Goal: Information Seeking & Learning: Learn about a topic

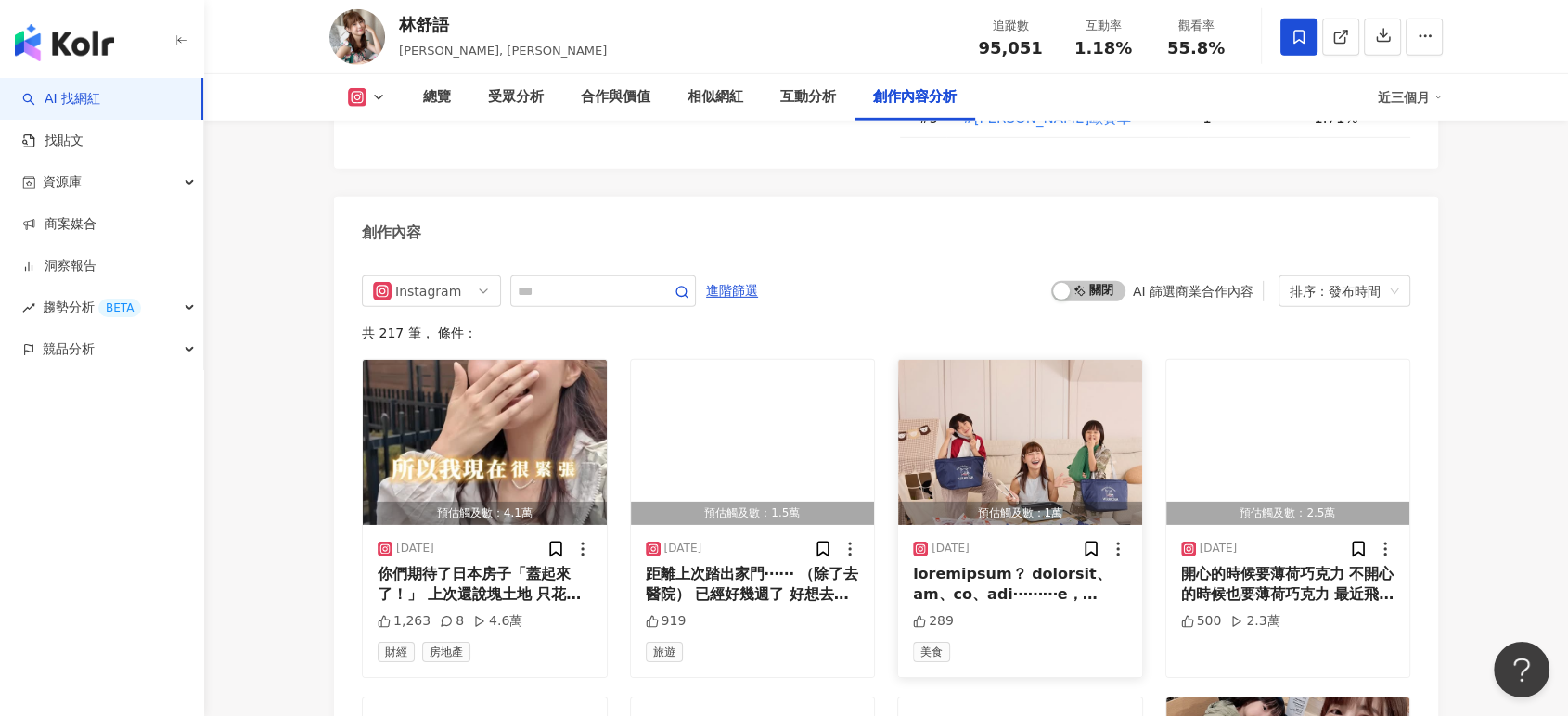
scroll to position [5732, 0]
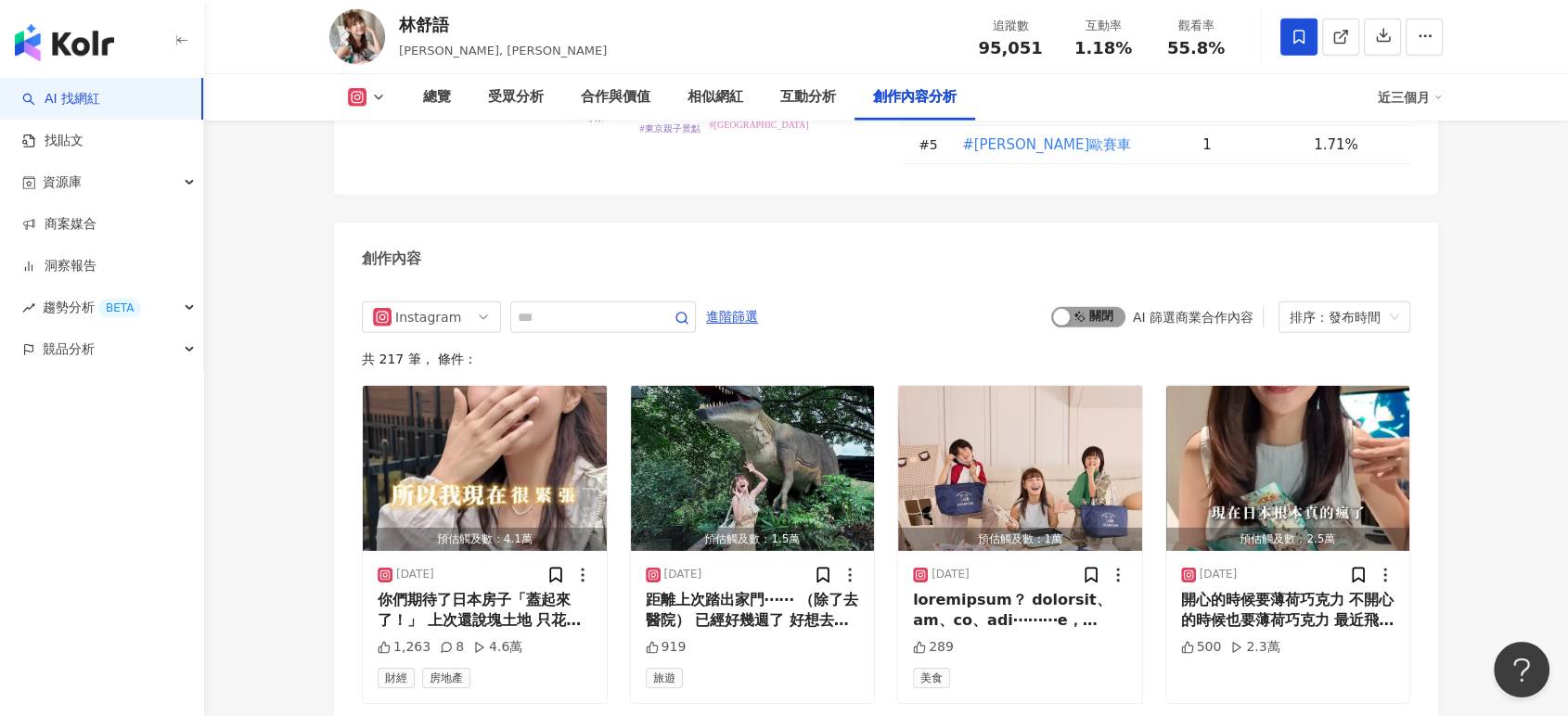
click at [1065, 309] on div "button" at bounding box center [1060, 317] width 16 height 16
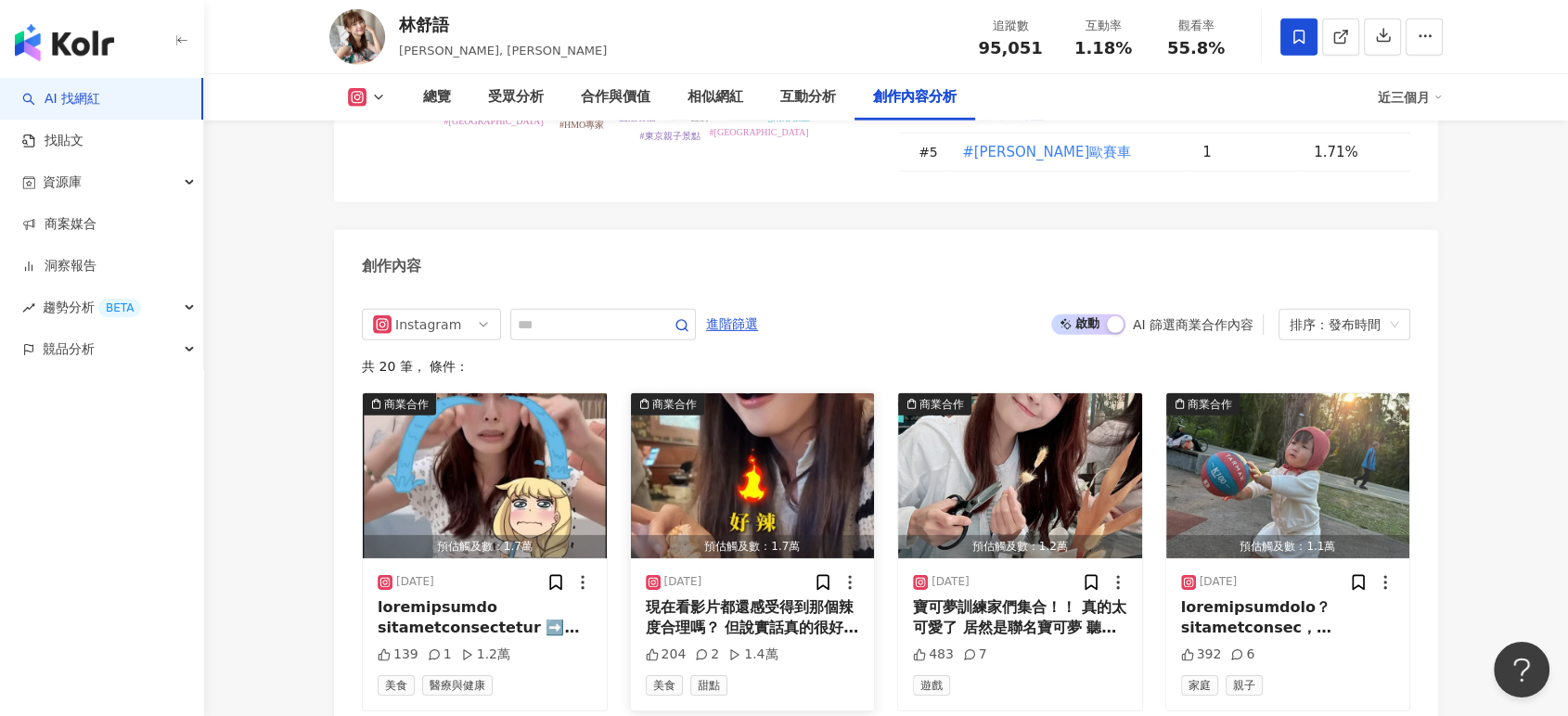
click at [759, 395] on img "button" at bounding box center [752, 476] width 244 height 165
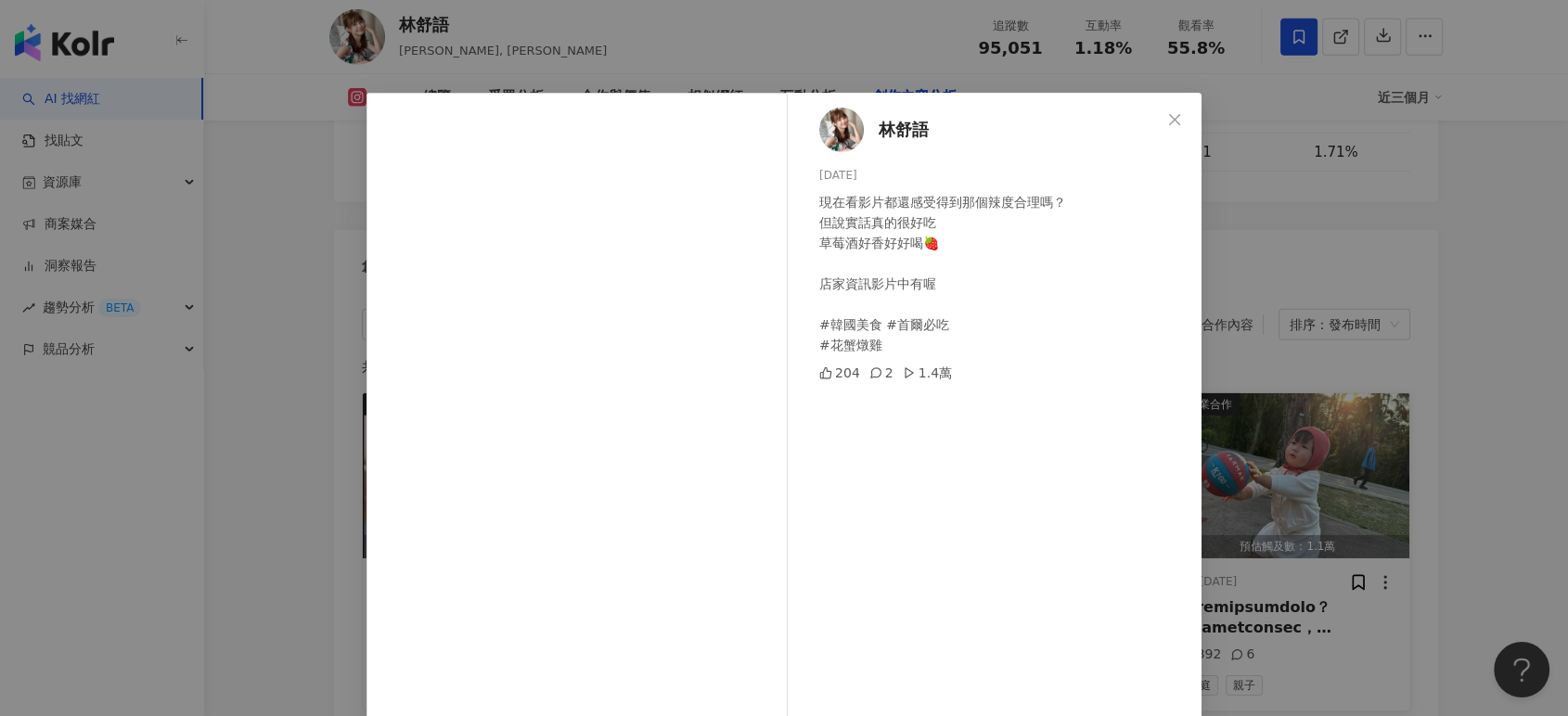
click at [1347, 457] on div "林舒語 2025/7/17 現在看影片都還感受得到那個辣度合理嗎？ 但說實話真的很好吃 草莓酒好香好好喝🍓 店家資訊影片中有喔 #韓國美食 #首爾必吃 #花蟹…" at bounding box center [784, 358] width 1568 height 716
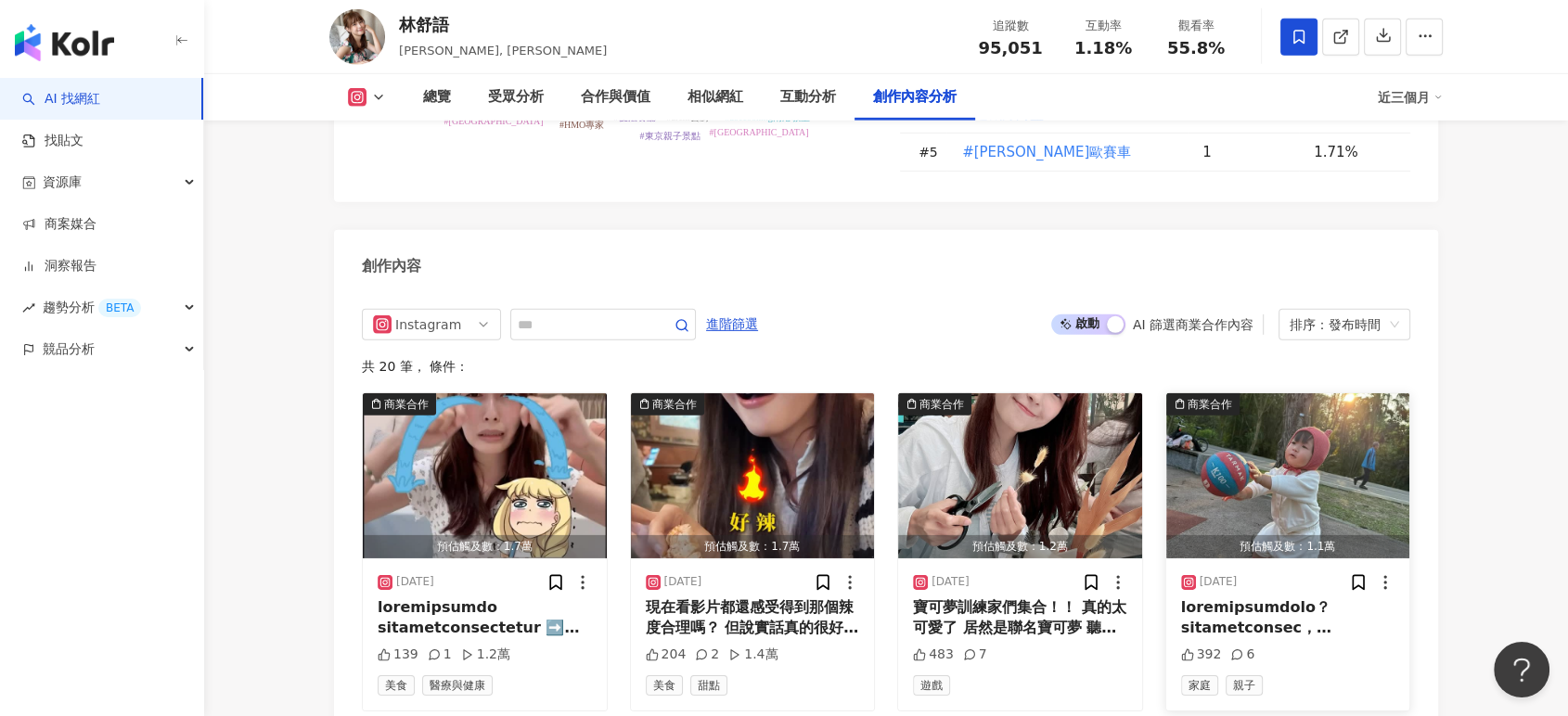
click at [1316, 394] on img "button" at bounding box center [1288, 476] width 244 height 165
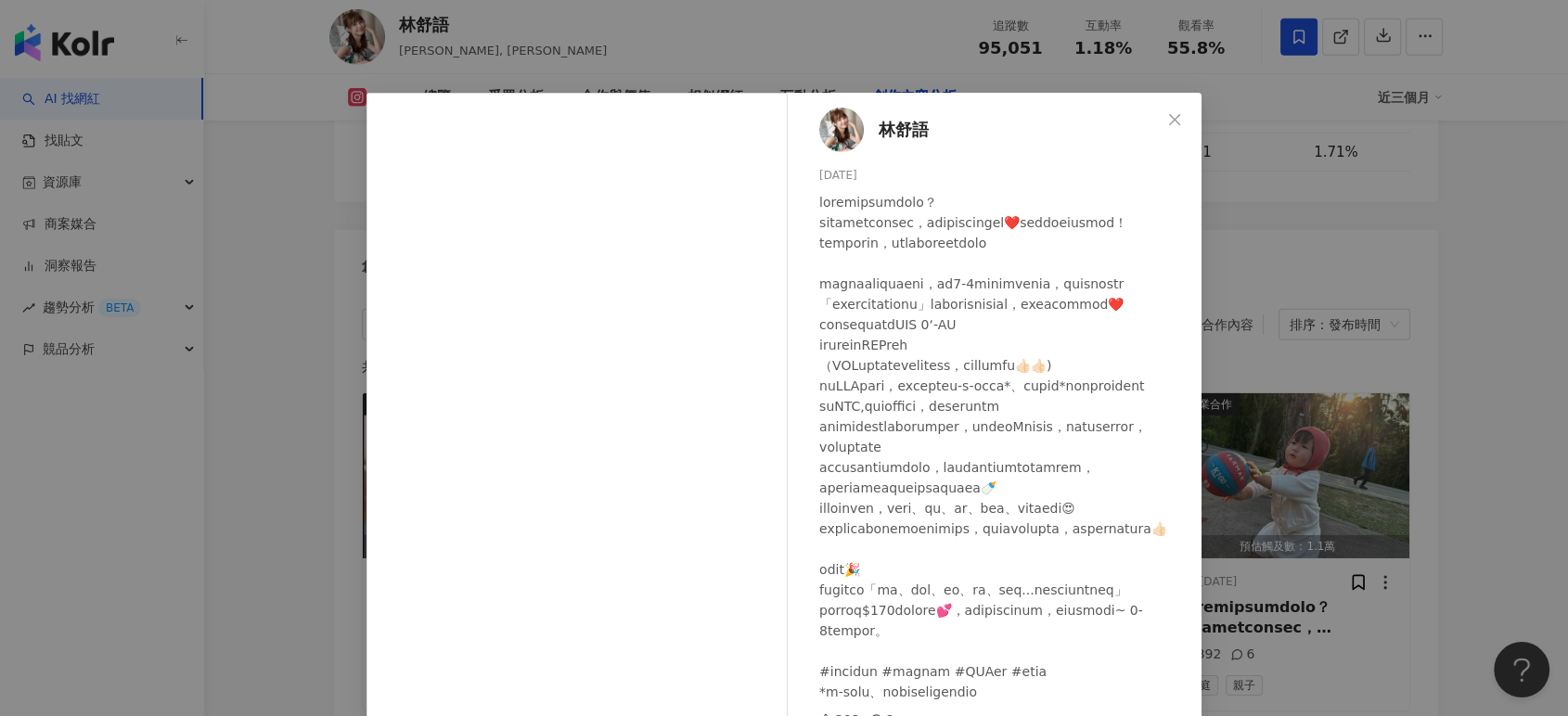
click at [1317, 372] on div "林舒語 2025/6/26 392 6 查看原始貼文" at bounding box center [784, 358] width 1568 height 716
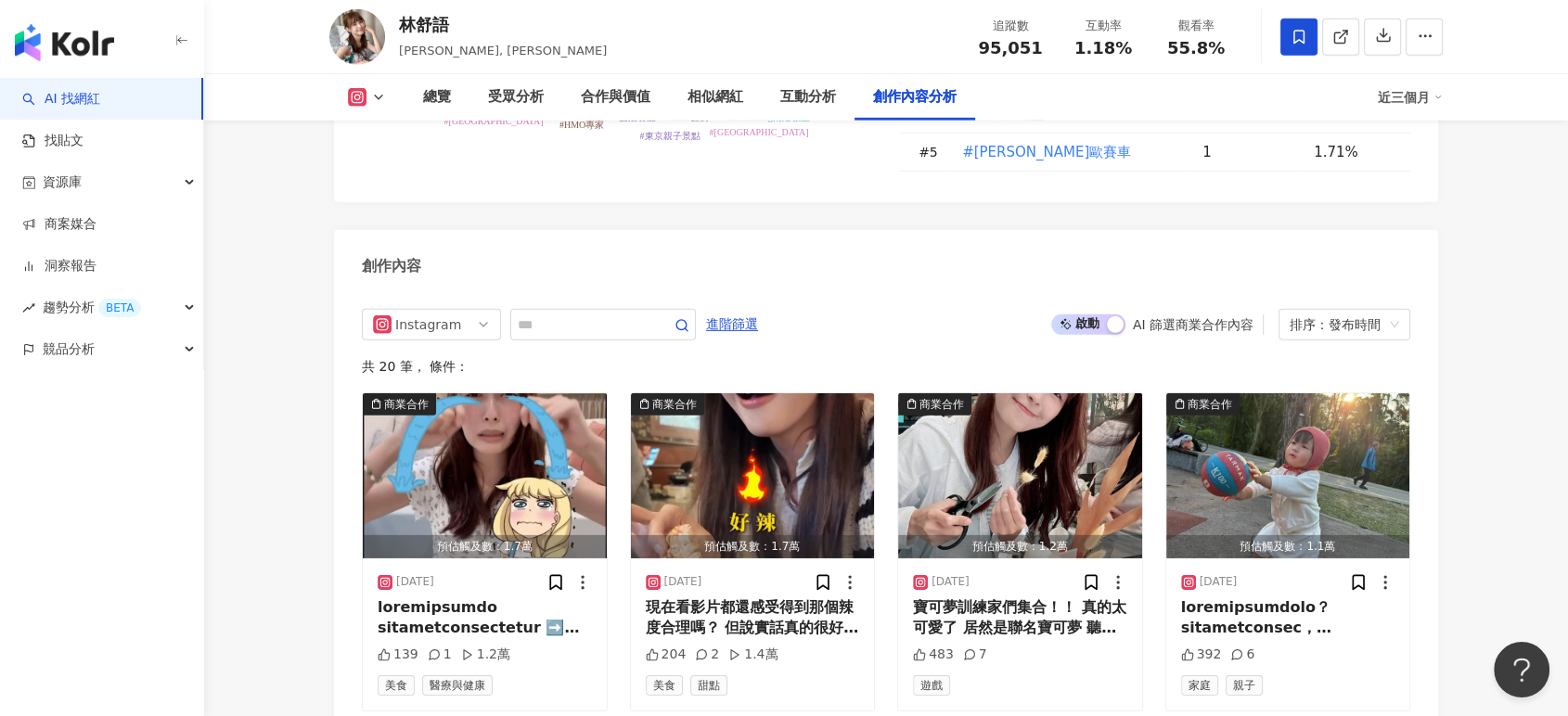
scroll to position [6034, 0]
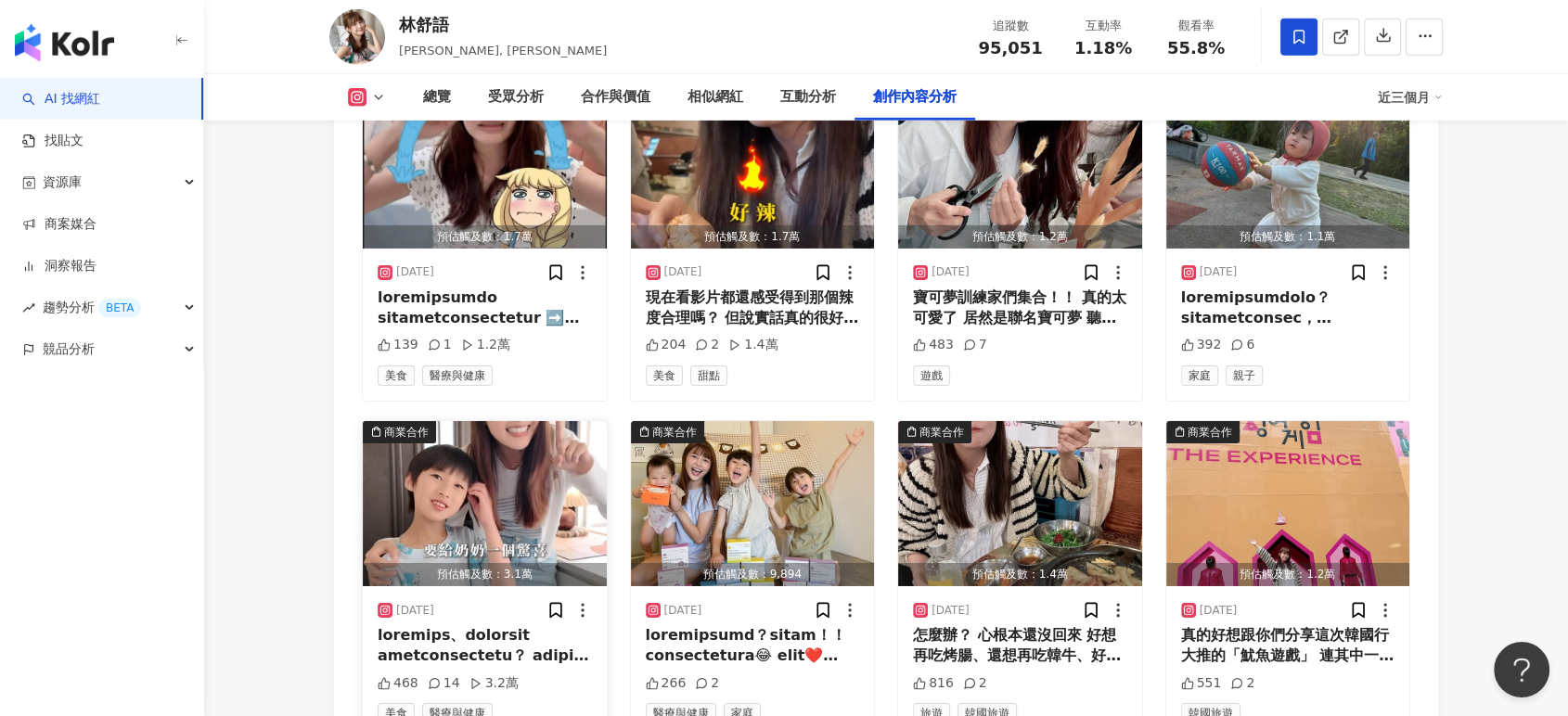
click at [473, 421] on img "button" at bounding box center [485, 504] width 244 height 165
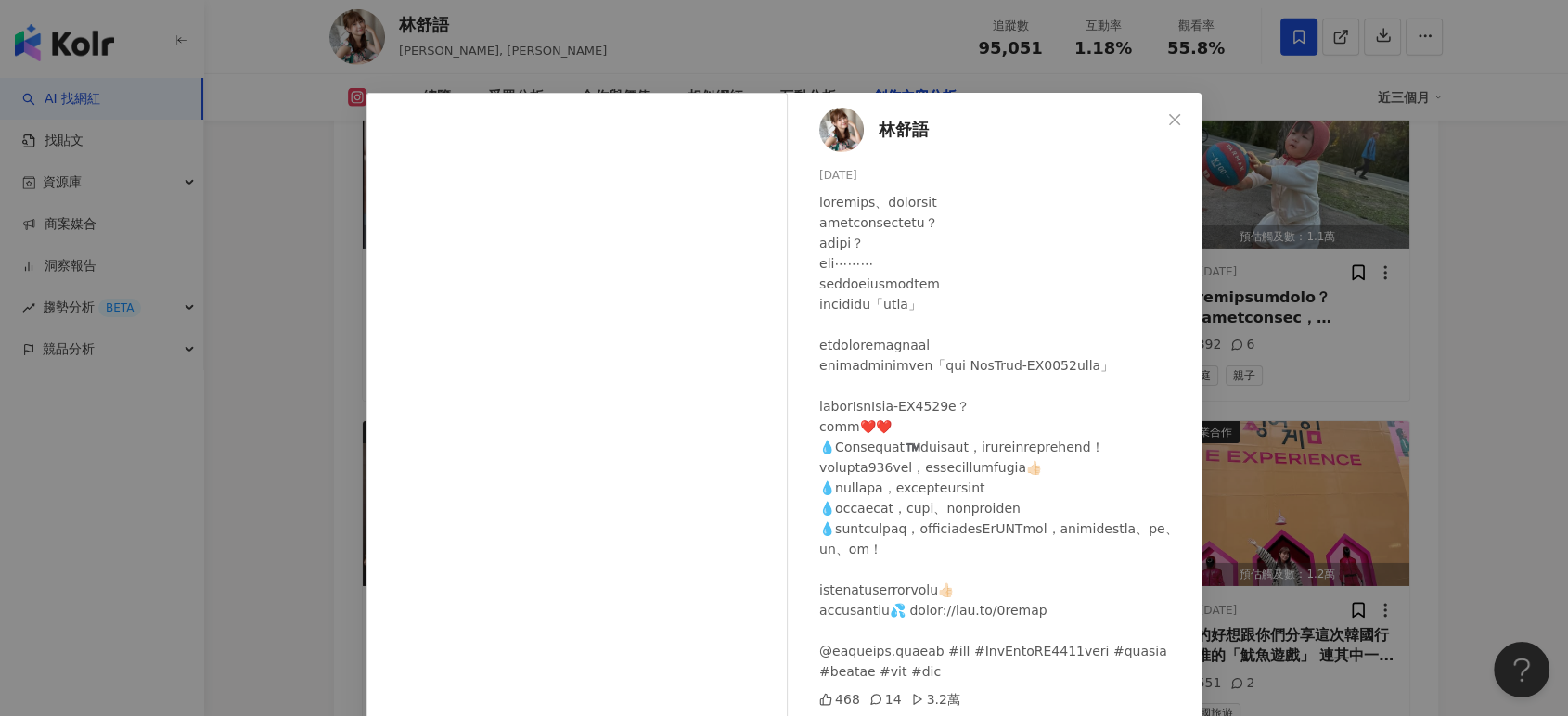
scroll to position [5407, 0]
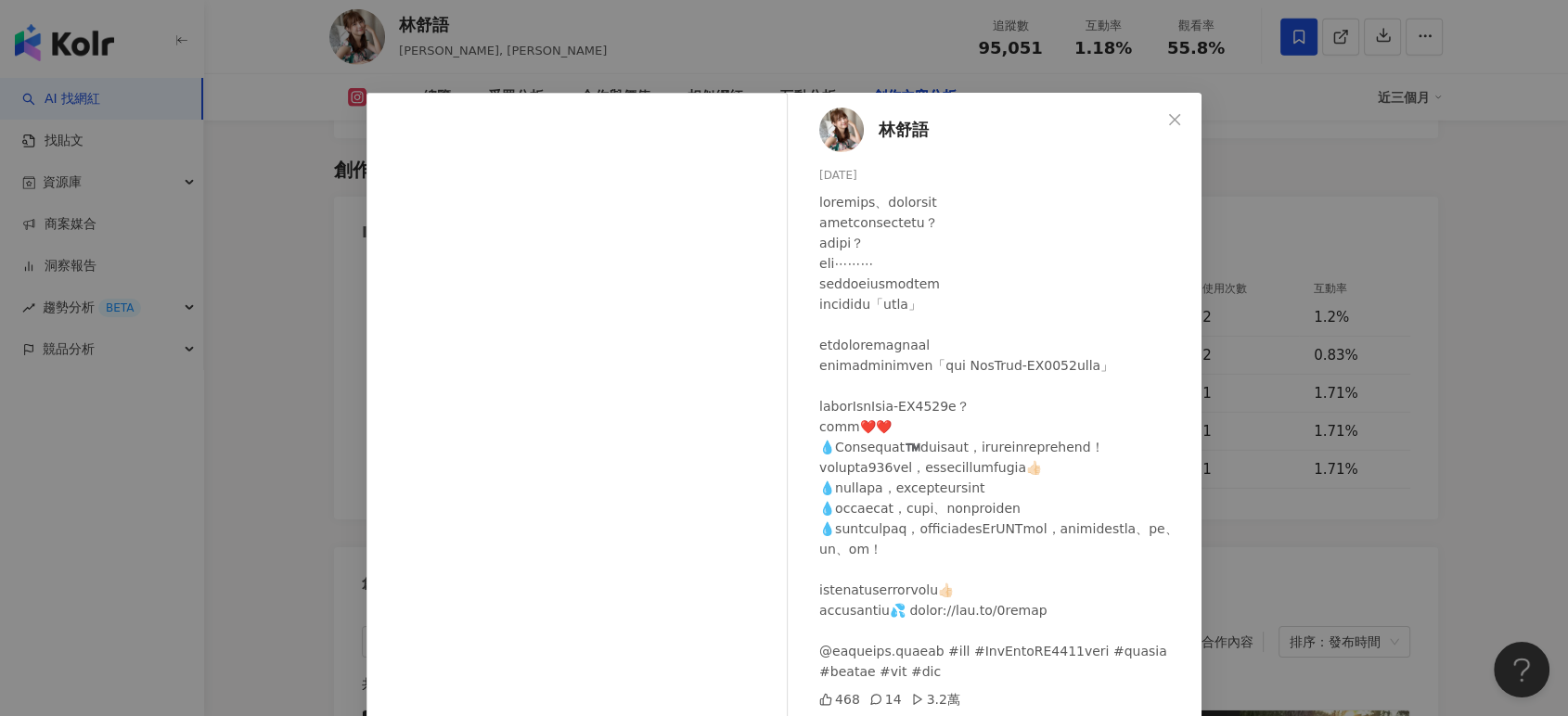
click at [1429, 435] on div "林舒語 2025/6/13 468 14 3.2萬 查看原始貼文" at bounding box center [784, 358] width 1568 height 716
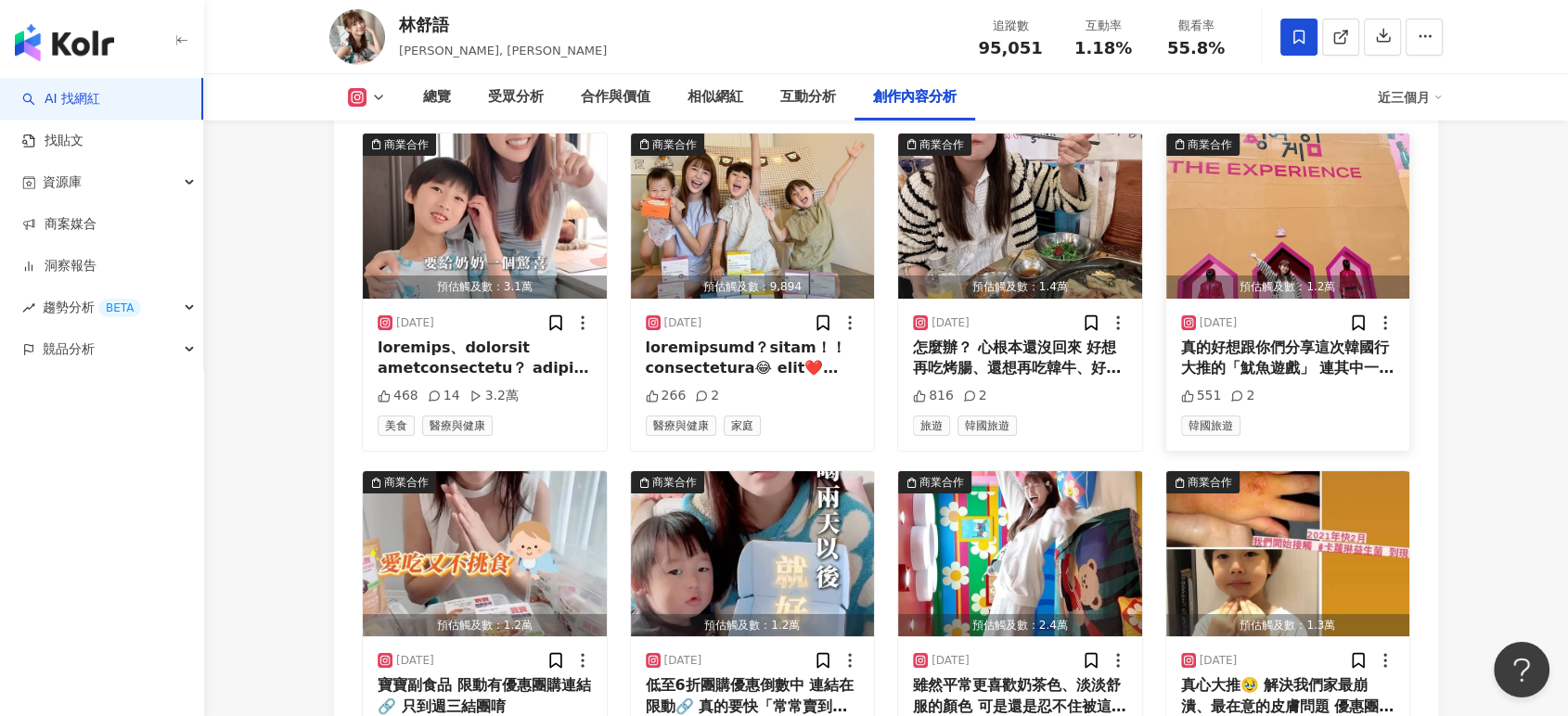
scroll to position [6336, 0]
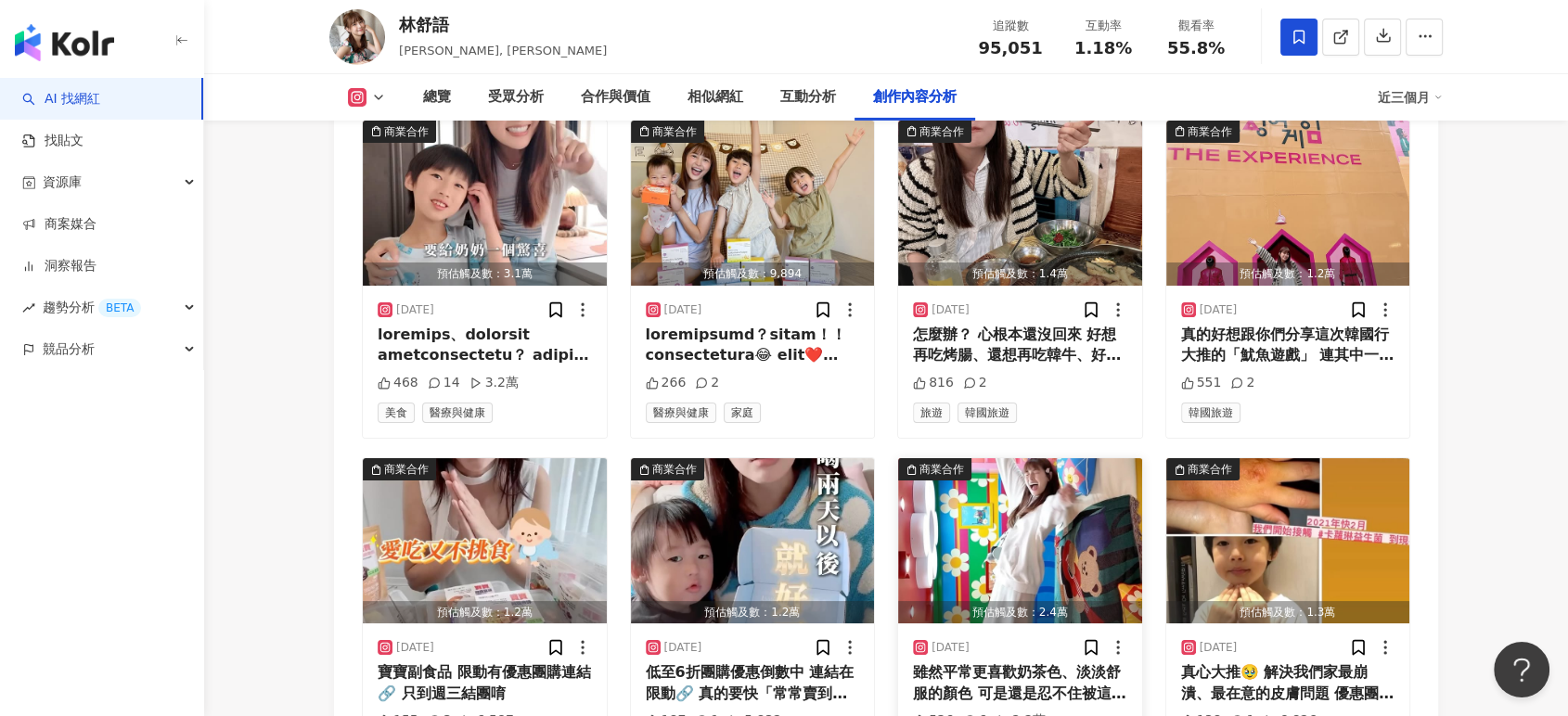
click at [1019, 459] on img "button" at bounding box center [1020, 541] width 244 height 165
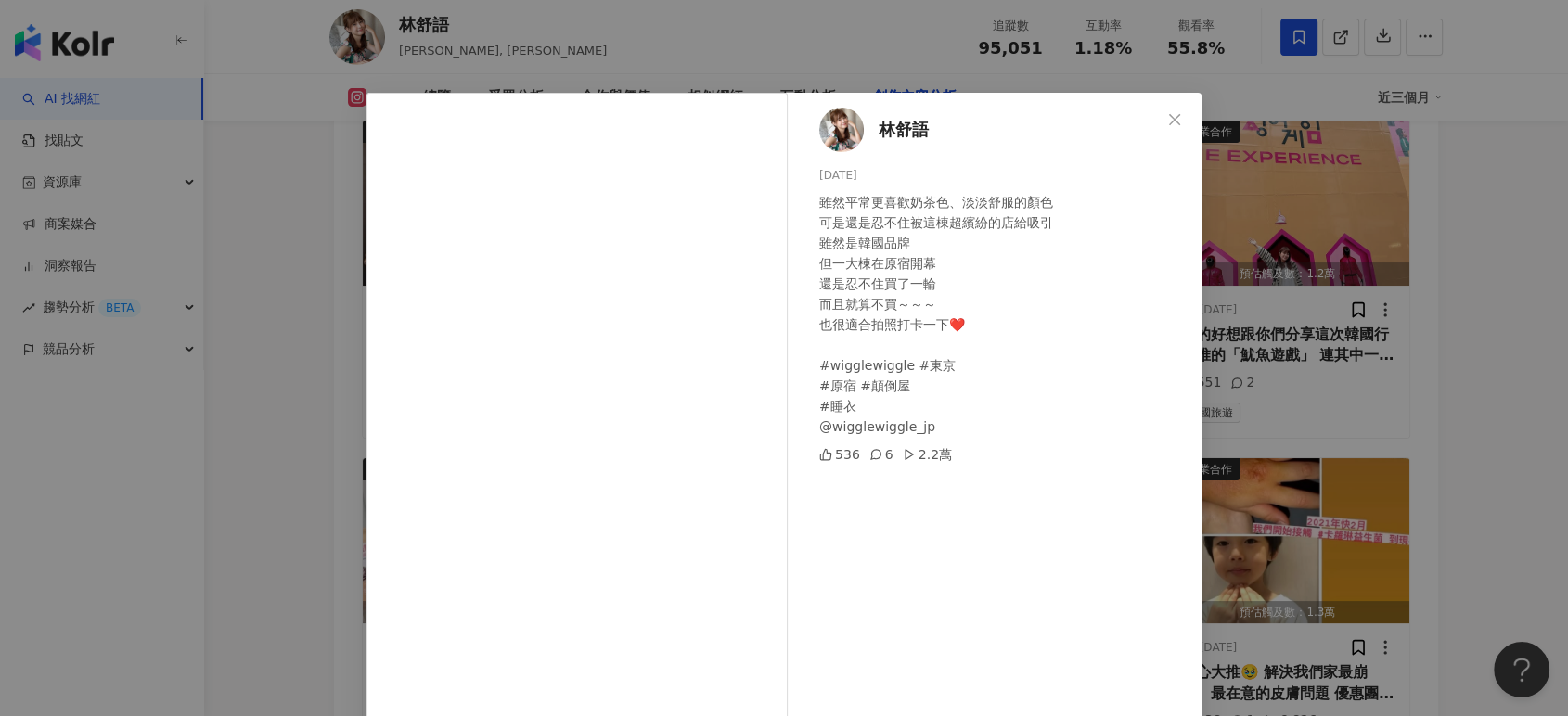
click at [1373, 404] on div "林舒語 2025/3/11 雖然平常更喜歡奶茶色、淡淡舒服的顏色 可是還是忍不住被這棟超繽紛的店給吸引 雖然是韓國品牌 但一大棟在原宿開幕 還是忍不住買了一輪…" at bounding box center [784, 358] width 1568 height 716
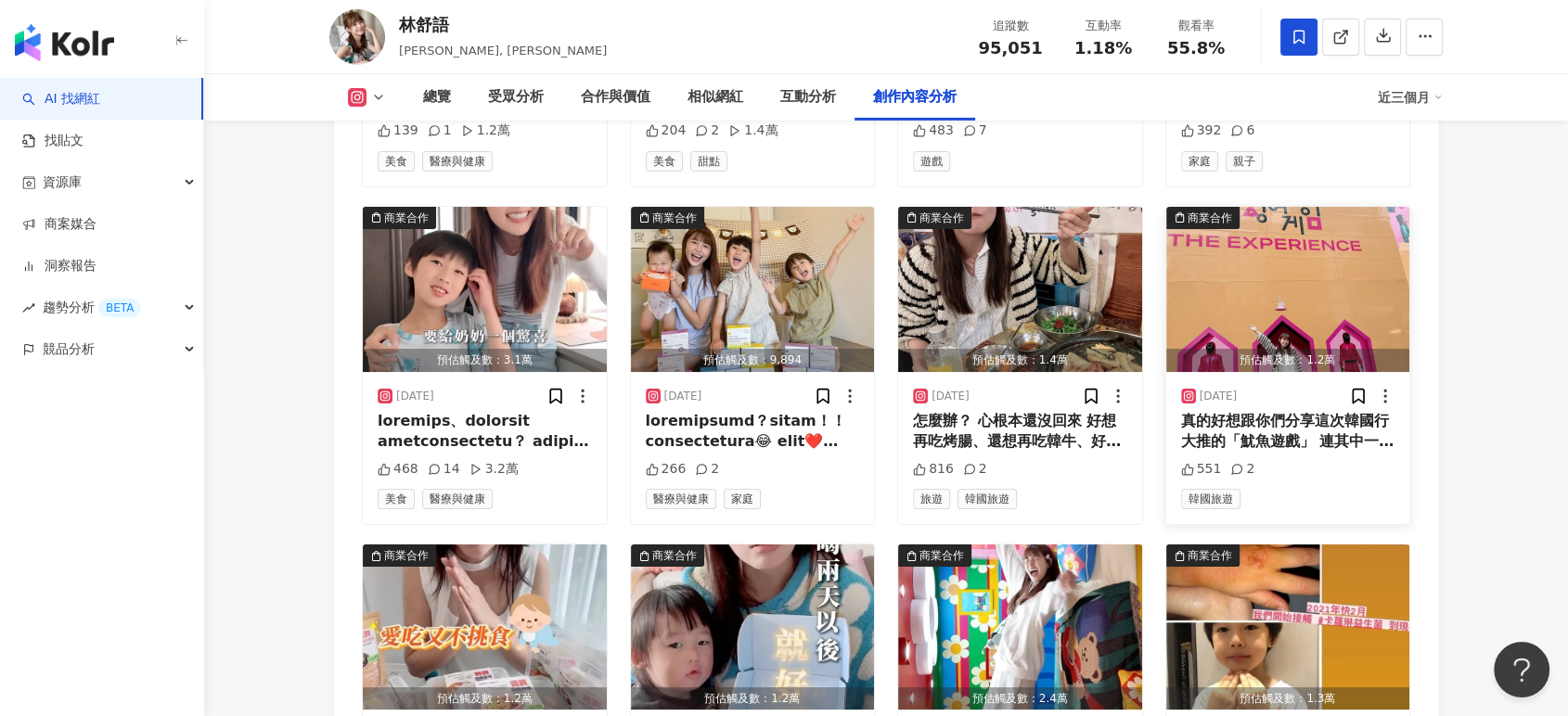
scroll to position [6129, 0]
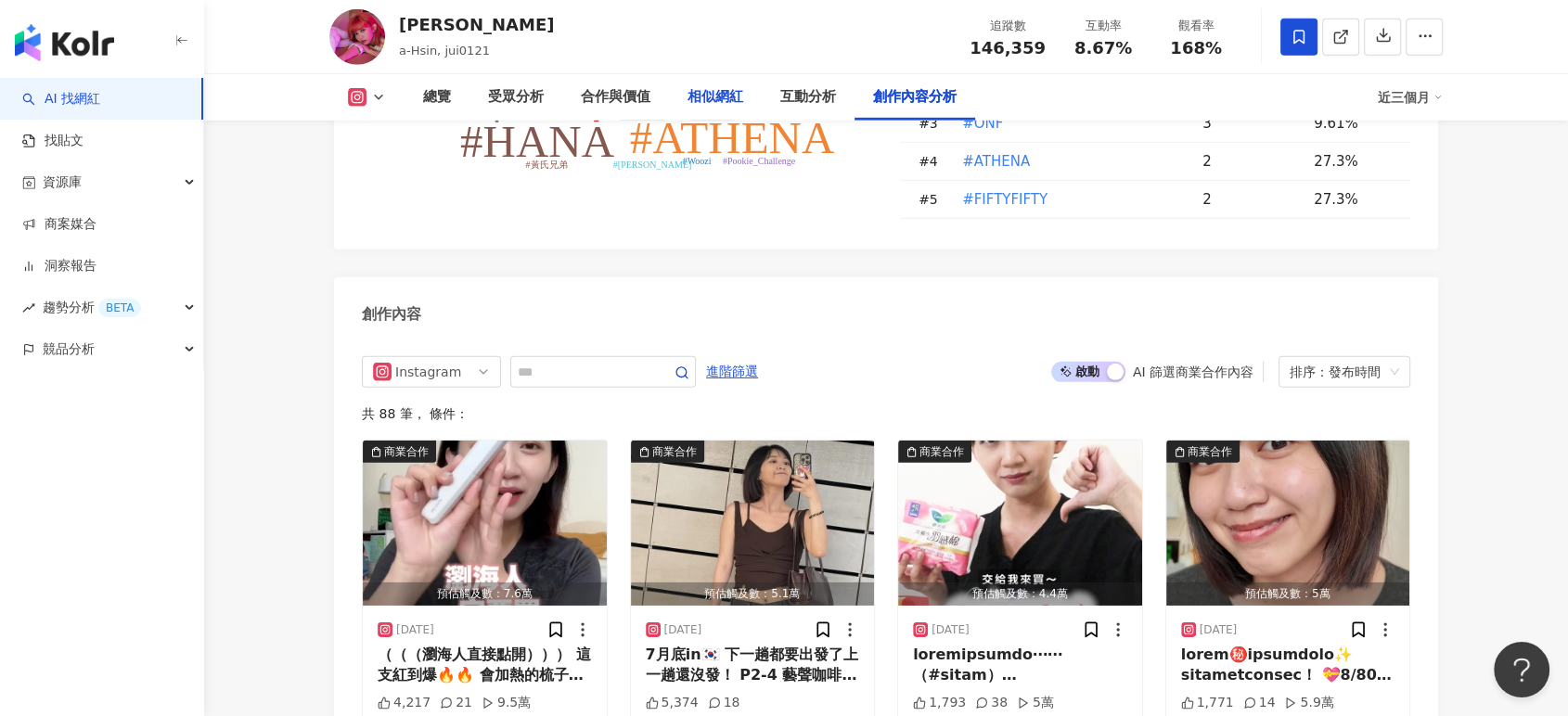
click at [701, 101] on div "相似網紅" at bounding box center [715, 97] width 56 height 22
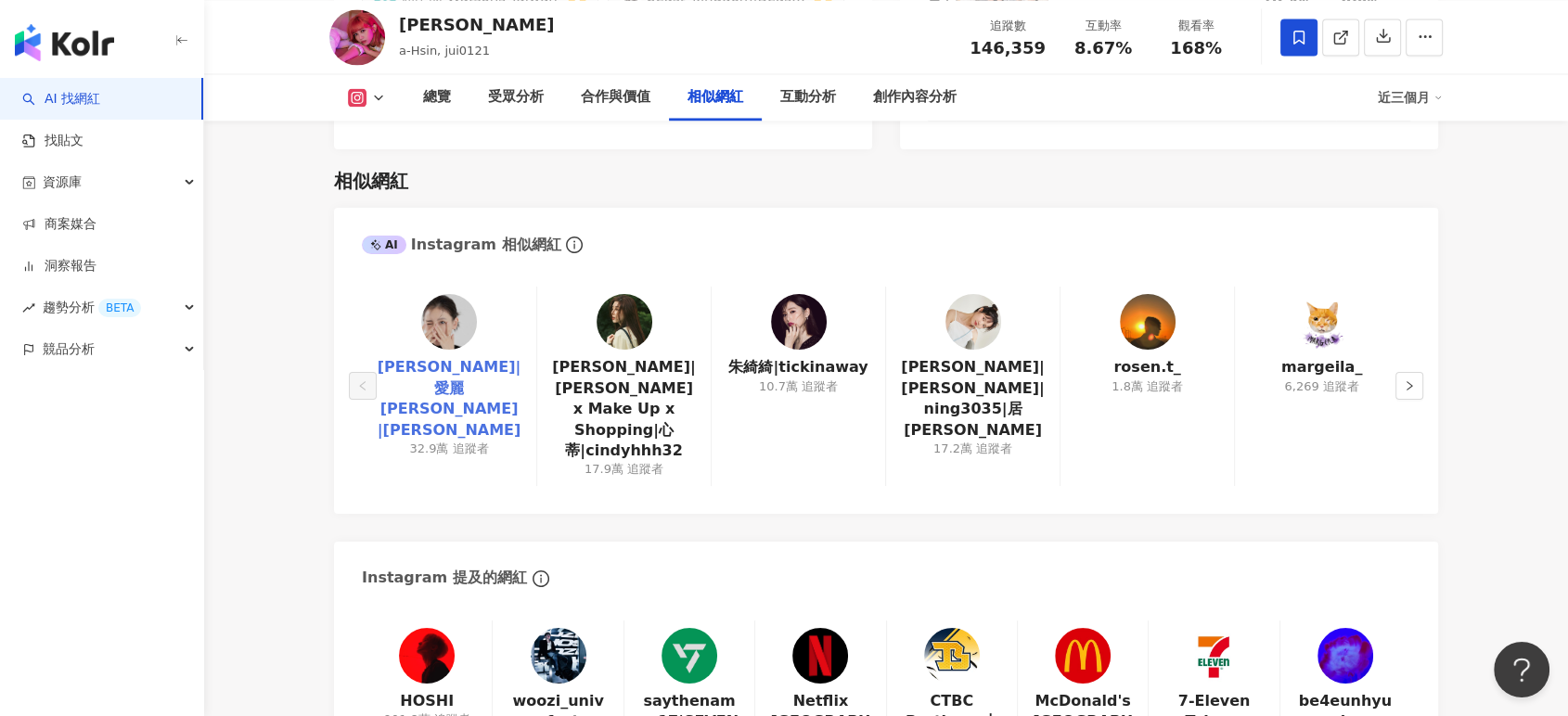
click at [405, 357] on link "蔡昕言|愛麗 Ellie |ellieciouss" at bounding box center [448, 398] width 145 height 84
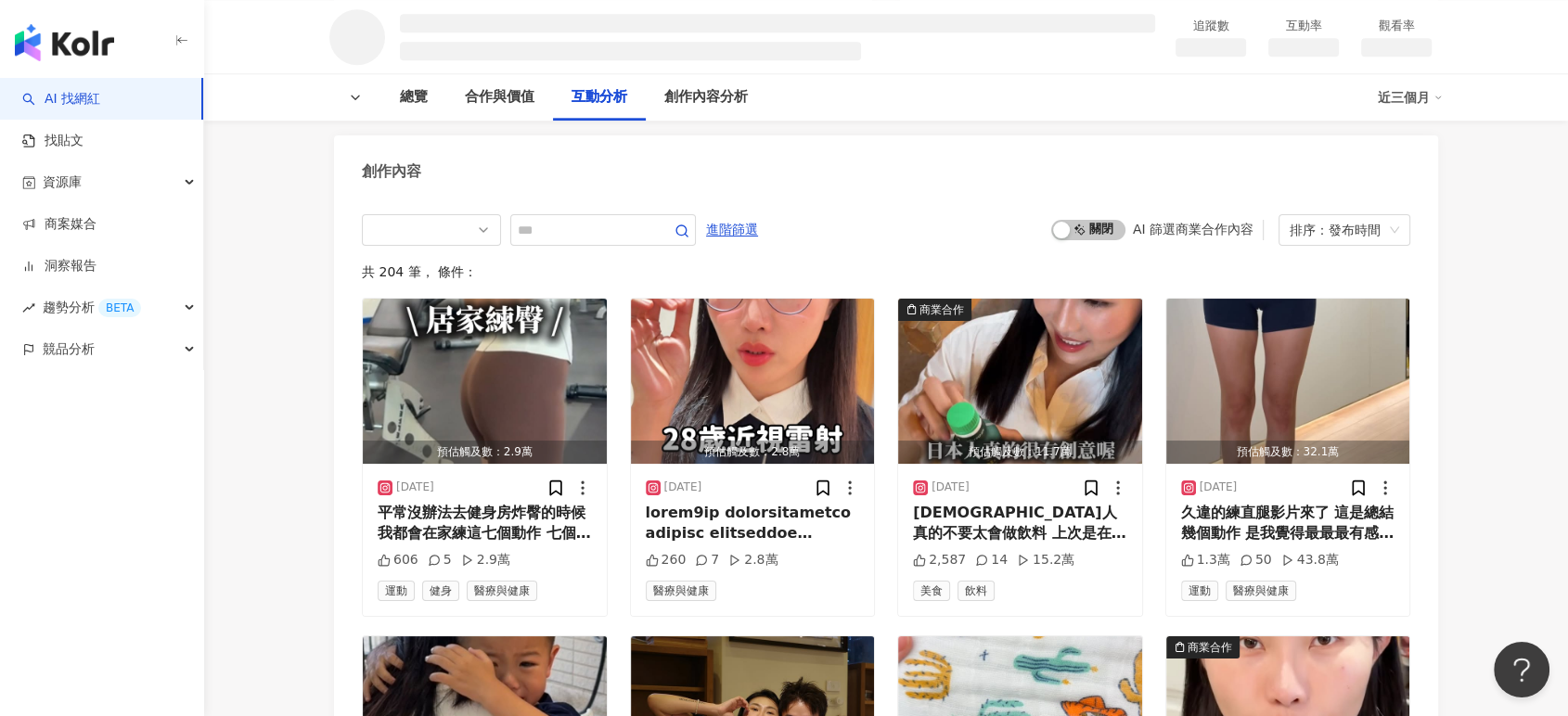
scroll to position [1908, 0]
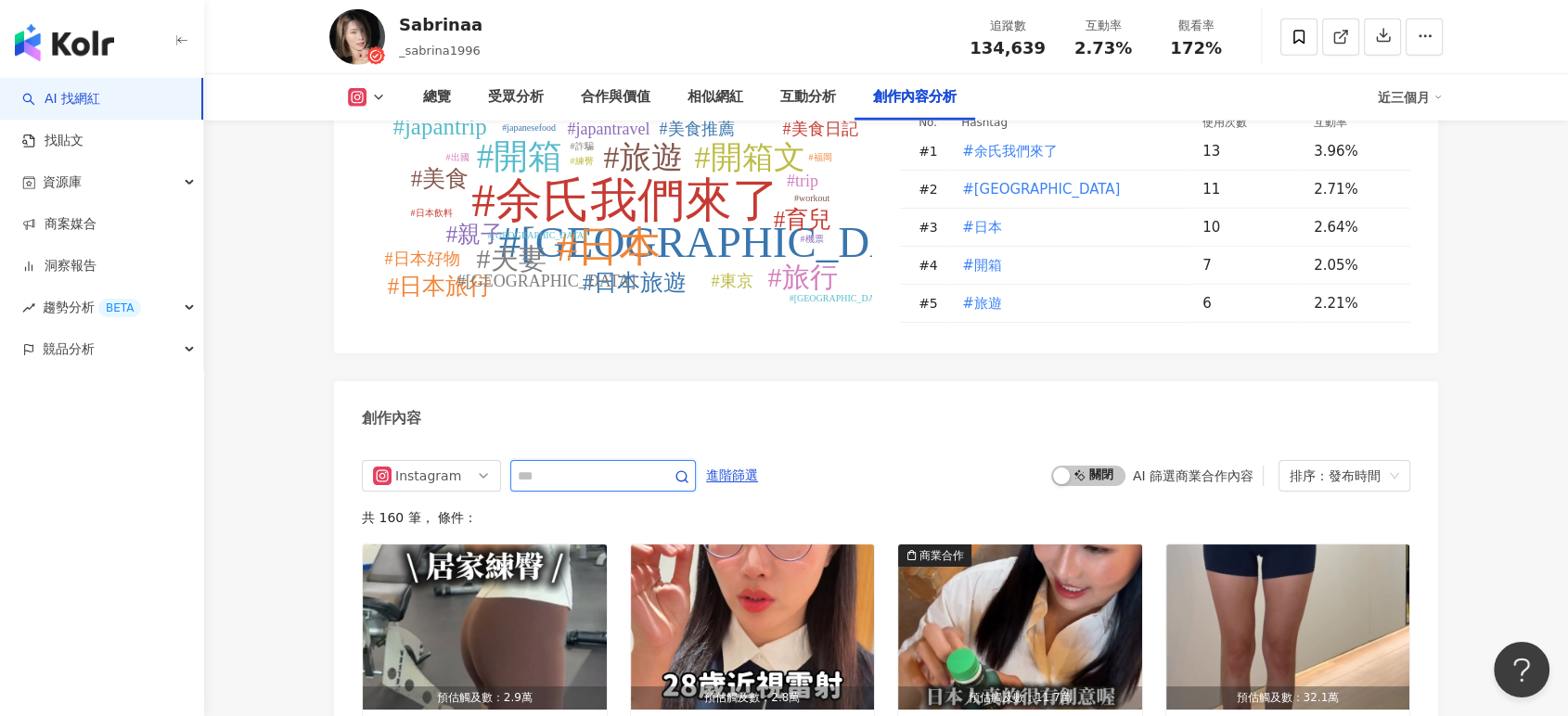
scroll to position [5558, 0]
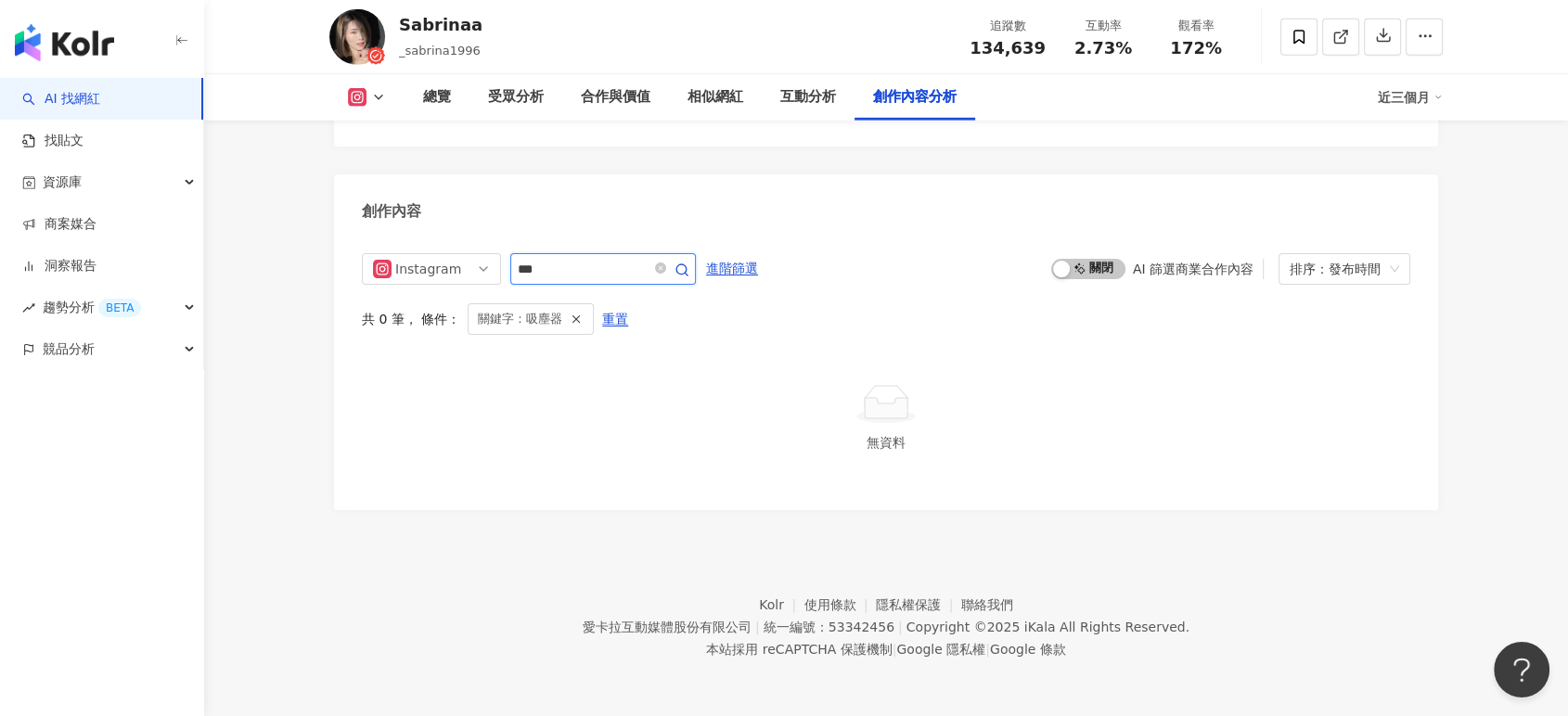
scroll to position [5608, 0]
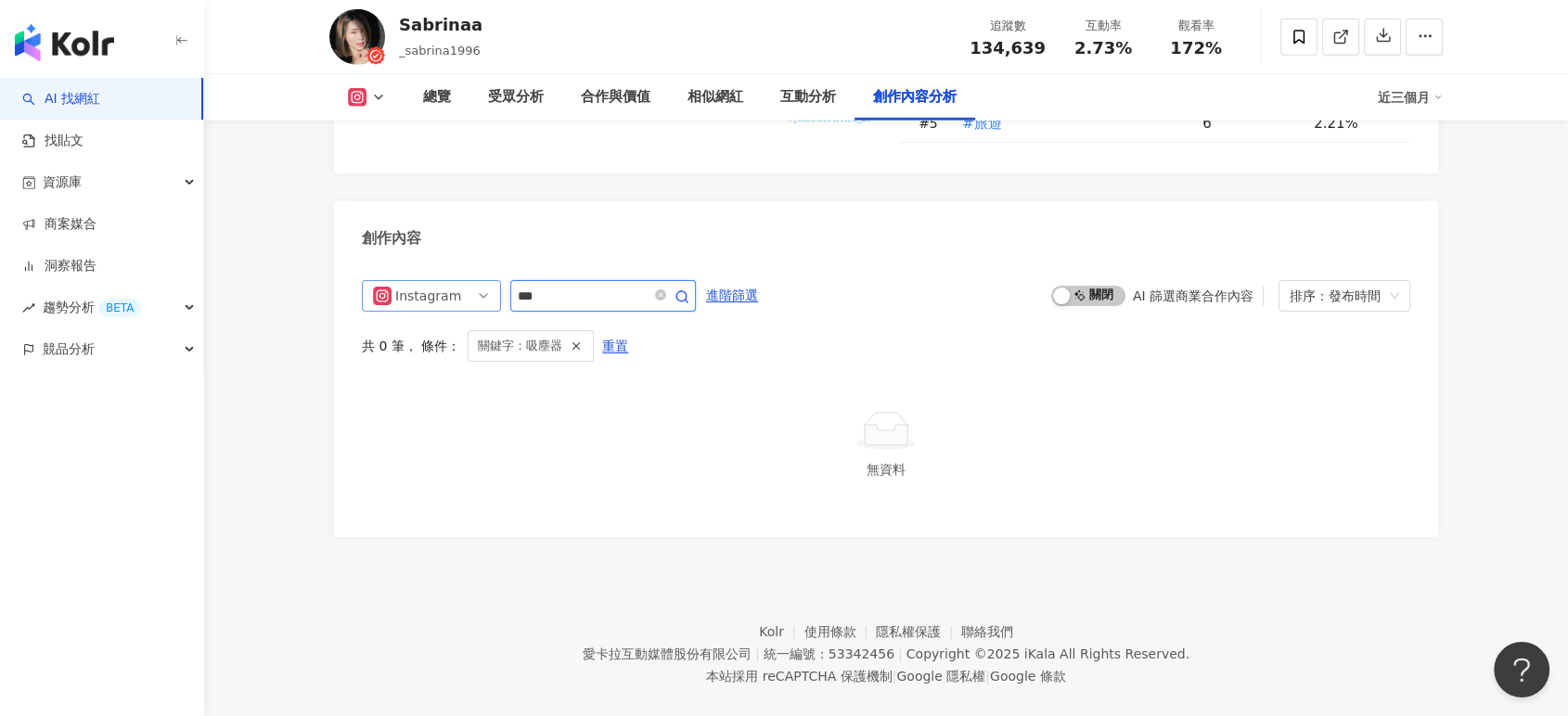
drag, startPoint x: 571, startPoint y: 275, endPoint x: 494, endPoint y: 262, distance: 78.1
click at [494, 280] on div "Instagram ***" at bounding box center [529, 296] width 334 height 32
type input "*"
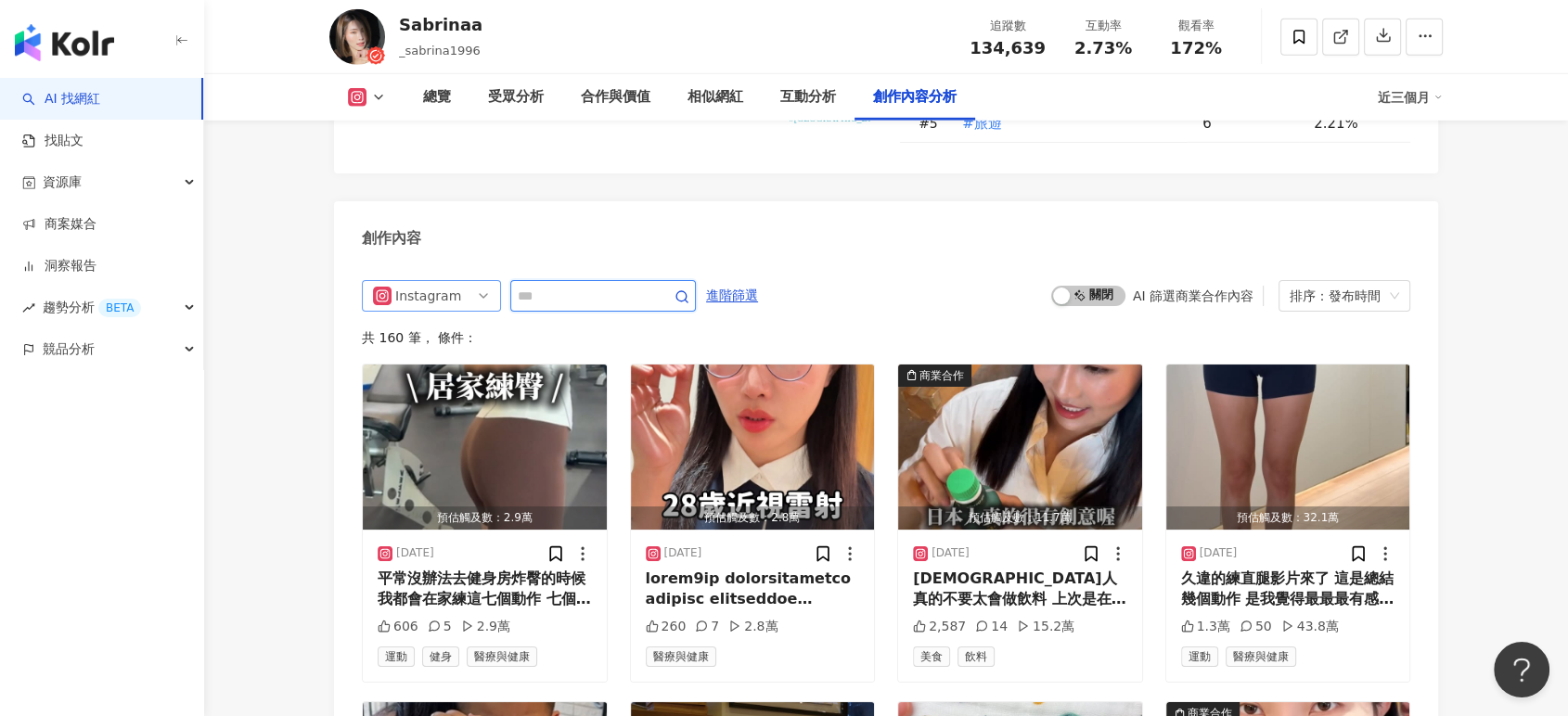
scroll to position [5663, 0]
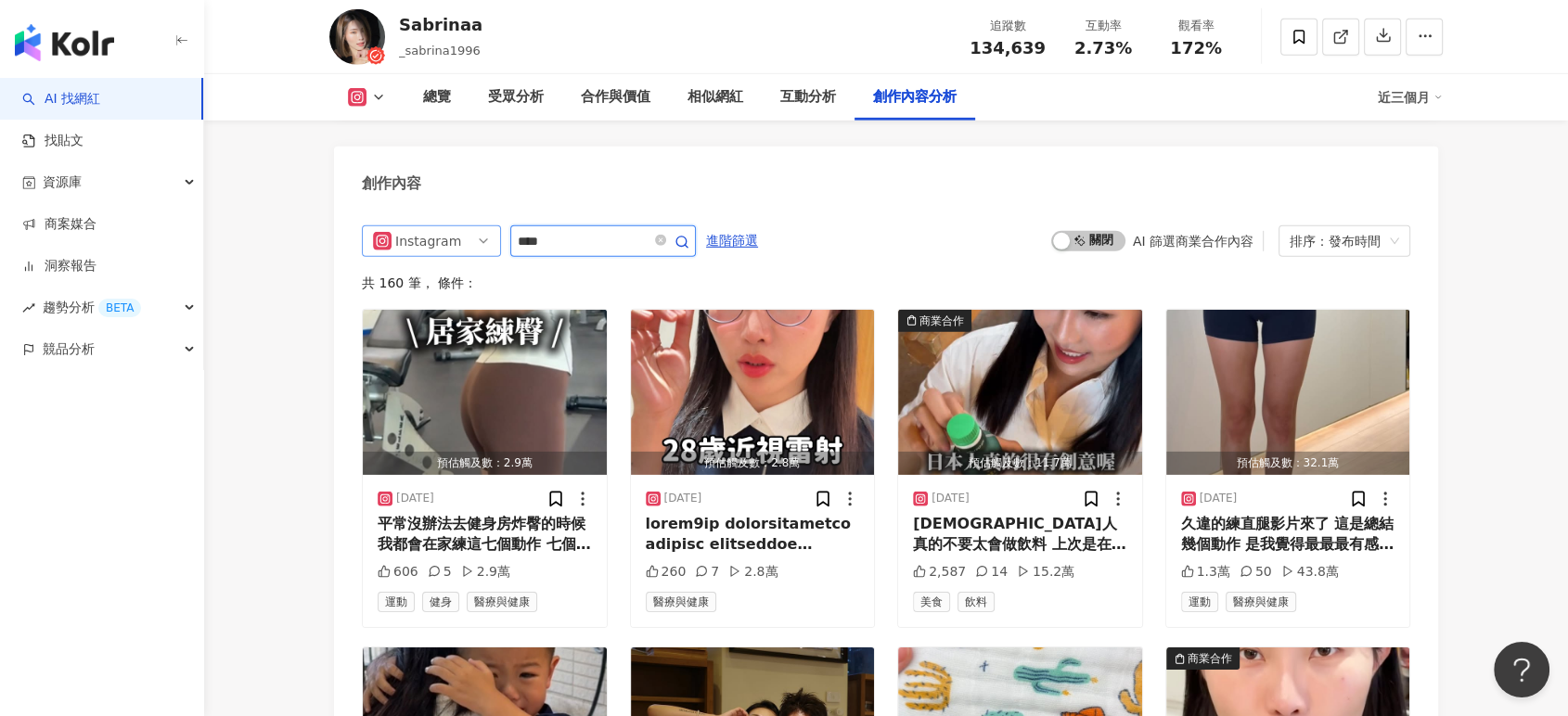
type input "****"
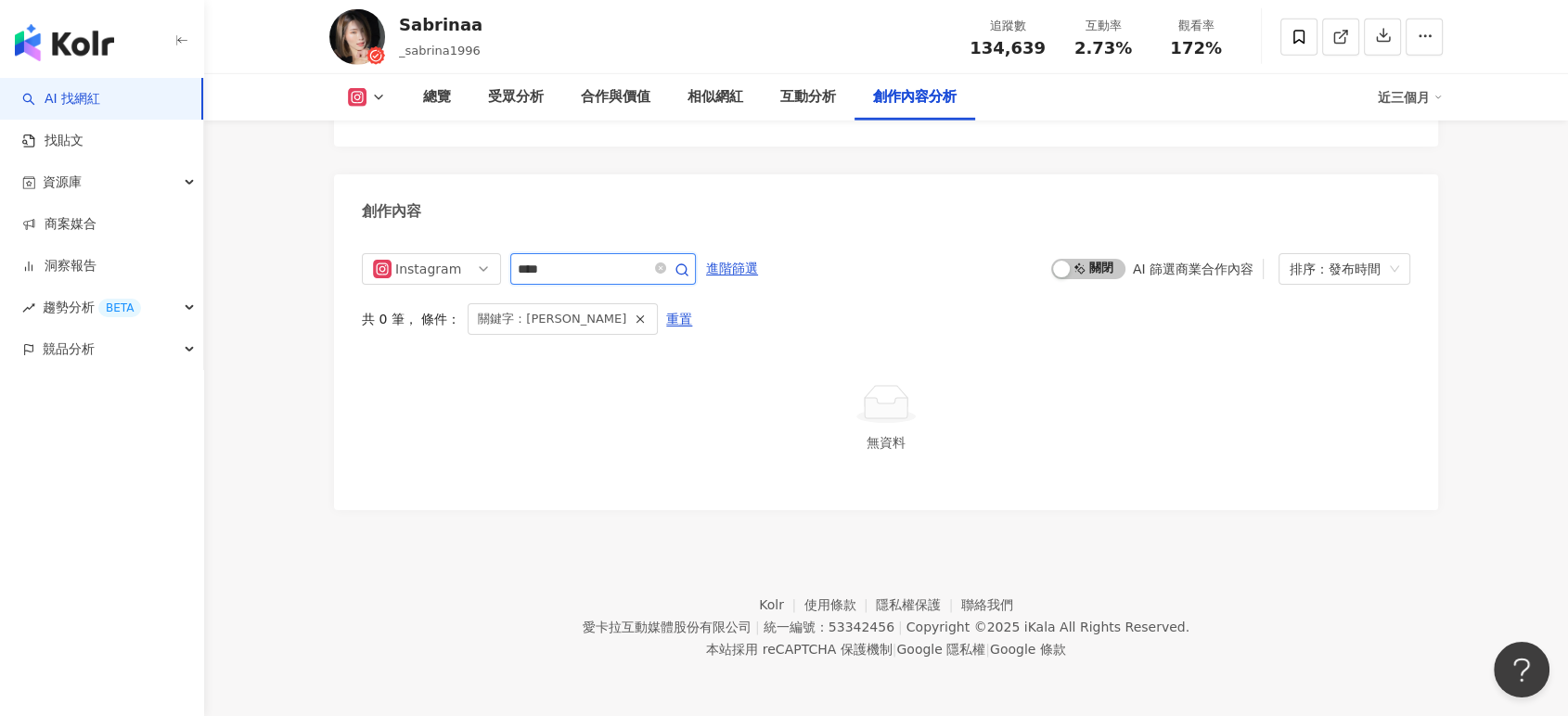
scroll to position [5608, 0]
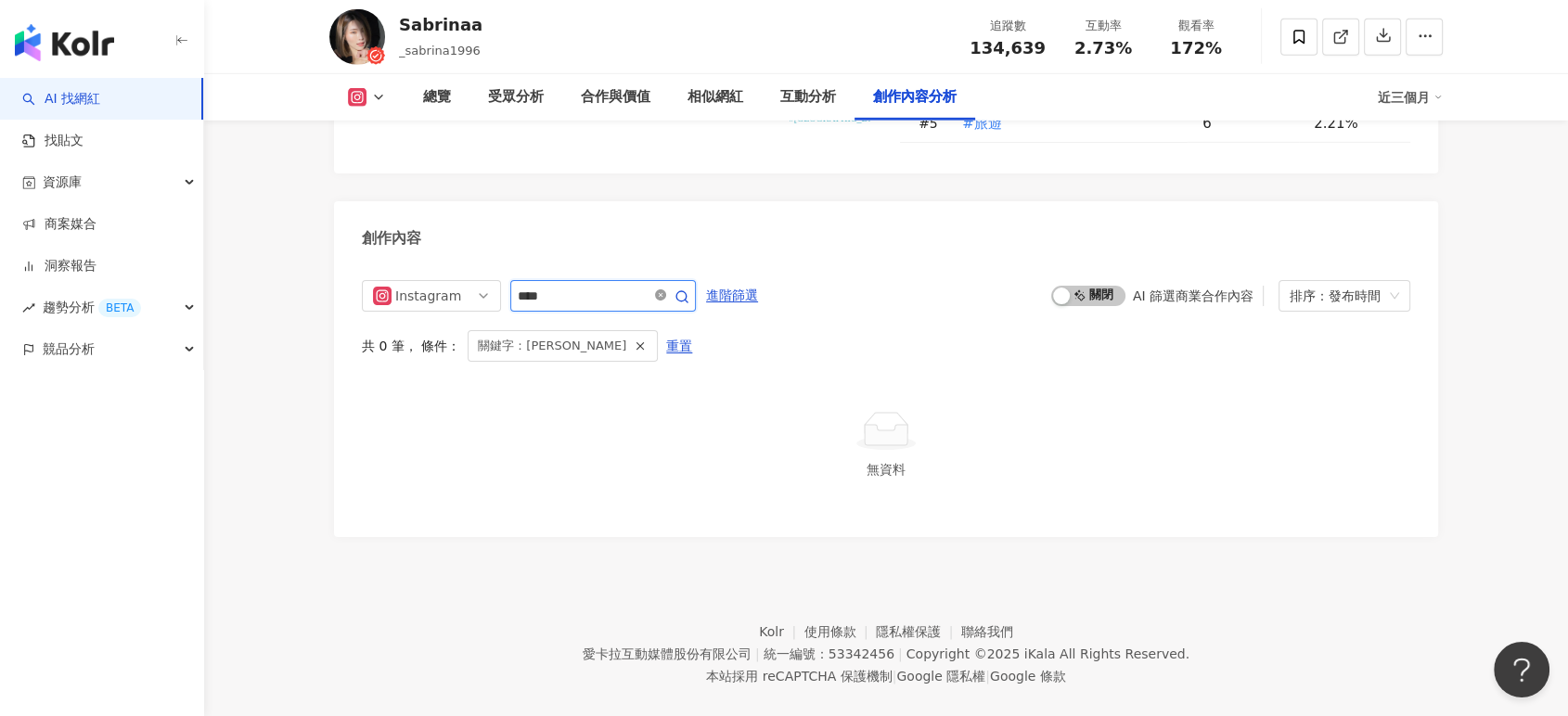
click at [666, 290] on icon "close-circle" at bounding box center [660, 296] width 12 height 12
click at [704, 280] on div "Instagram **** 進階篩選 啟動 關閉 AI 篩選商業合作內容 排序：發布時間 共 0 筆 ， 條件： 關鍵字：ASMR 重置 無資料" at bounding box center [886, 394] width 1048 height 229
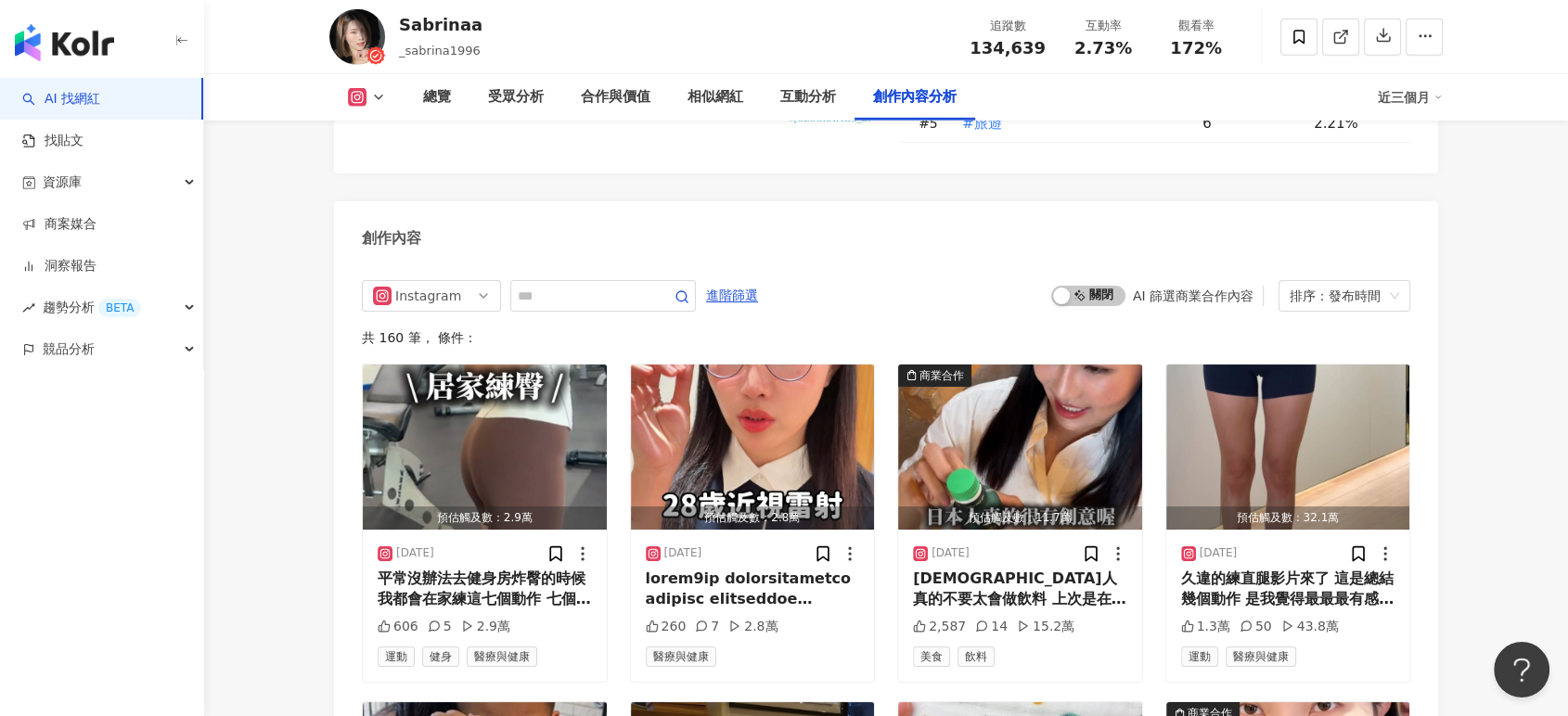
scroll to position [5663, 0]
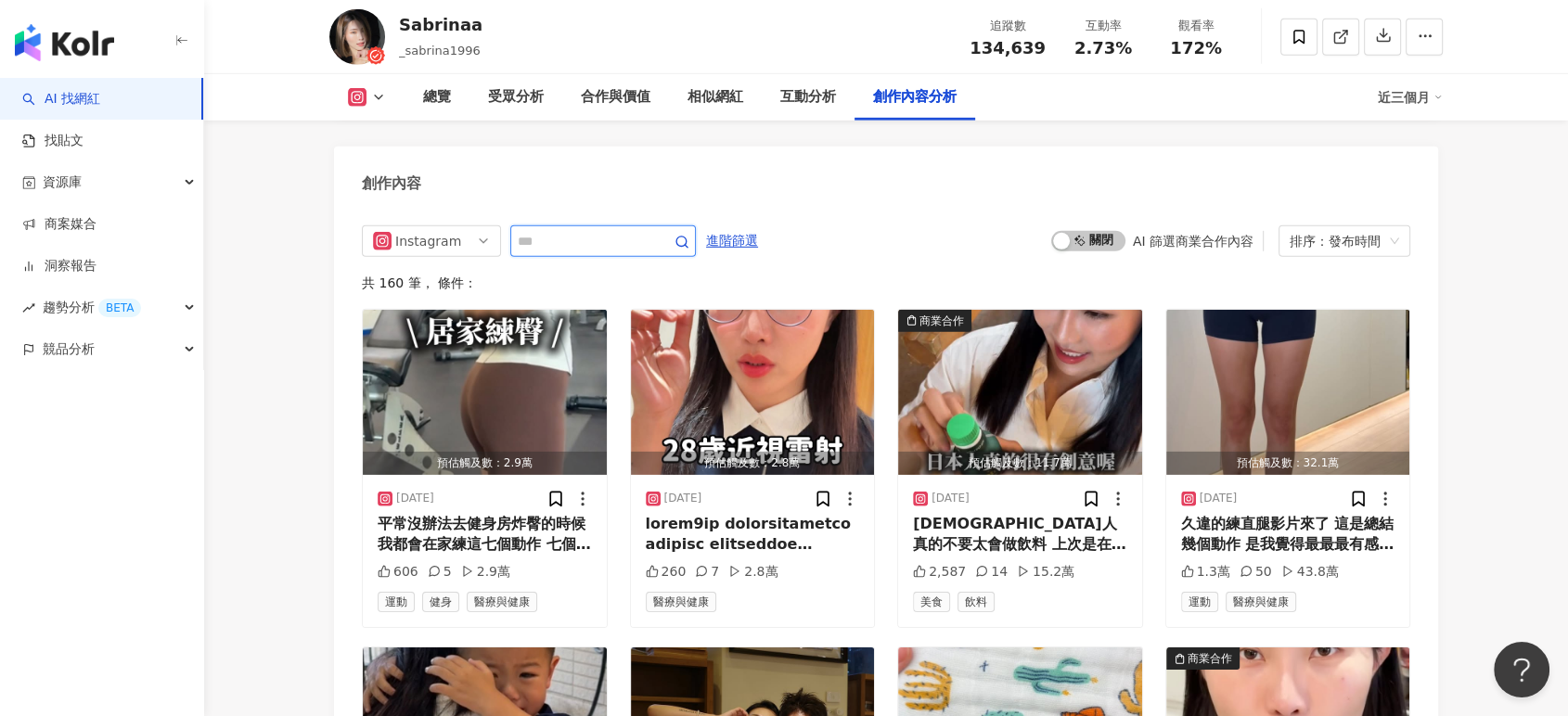
click at [600, 230] on input "text" at bounding box center [582, 241] width 130 height 22
type input "**"
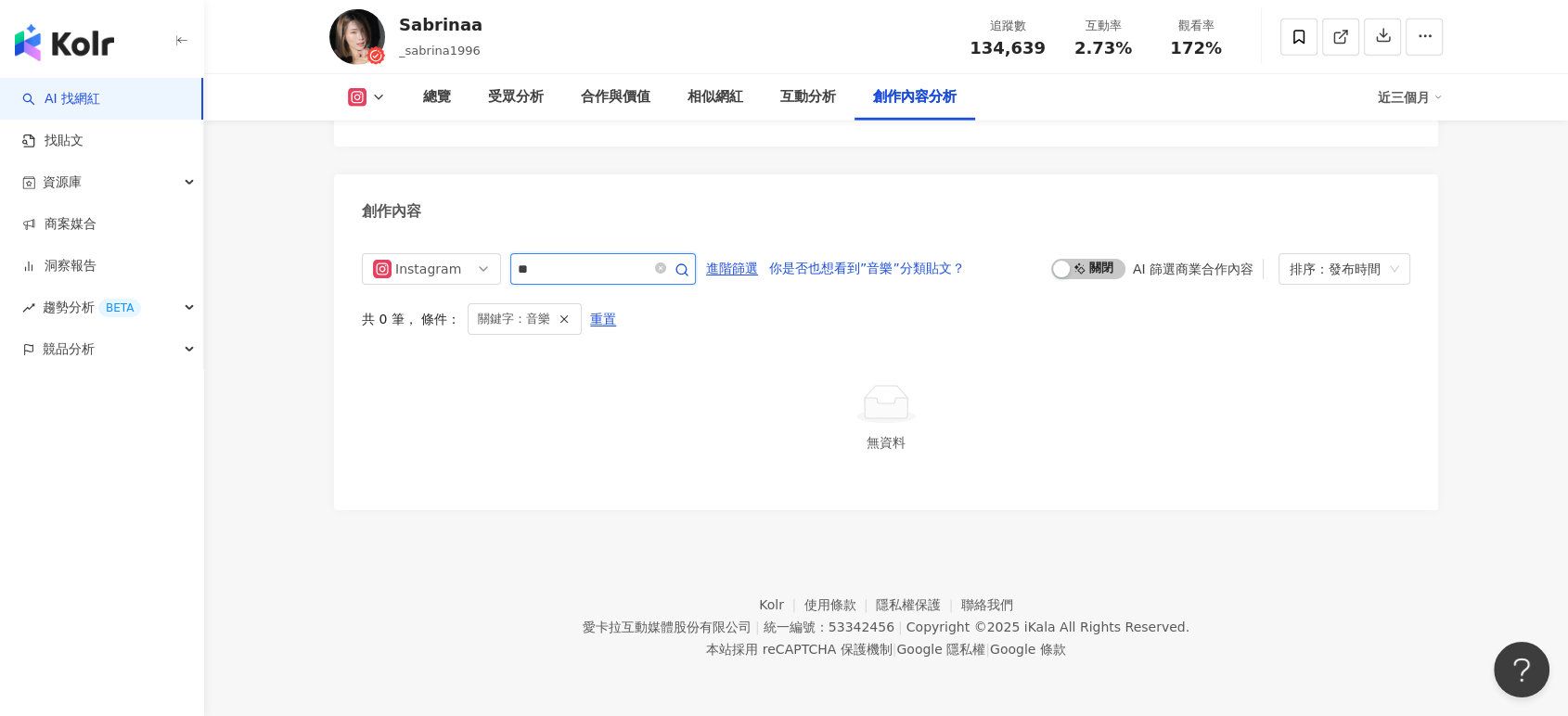
scroll to position [5608, 0]
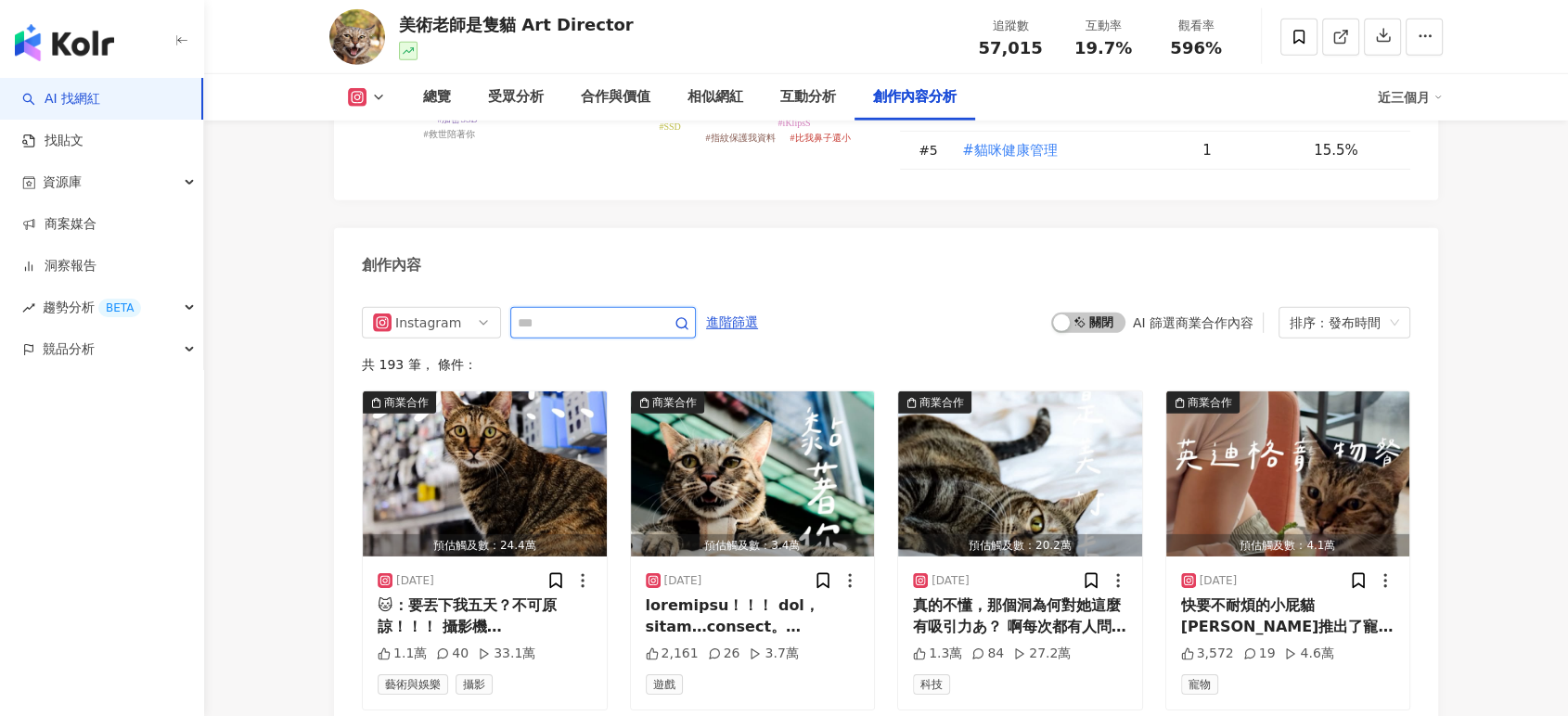
click at [547, 317] on input "text" at bounding box center [582, 322] width 130 height 22
type input "***"
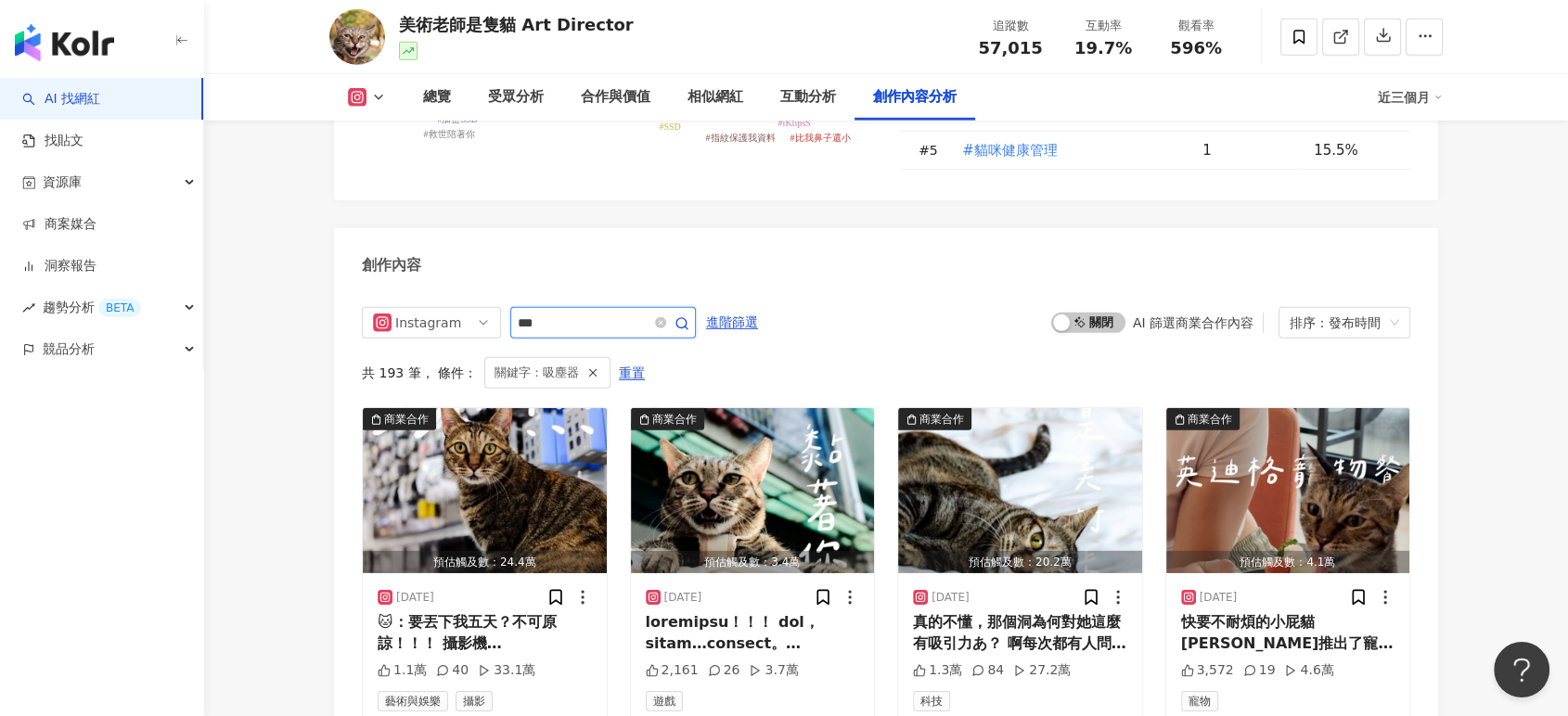
scroll to position [5766, 0]
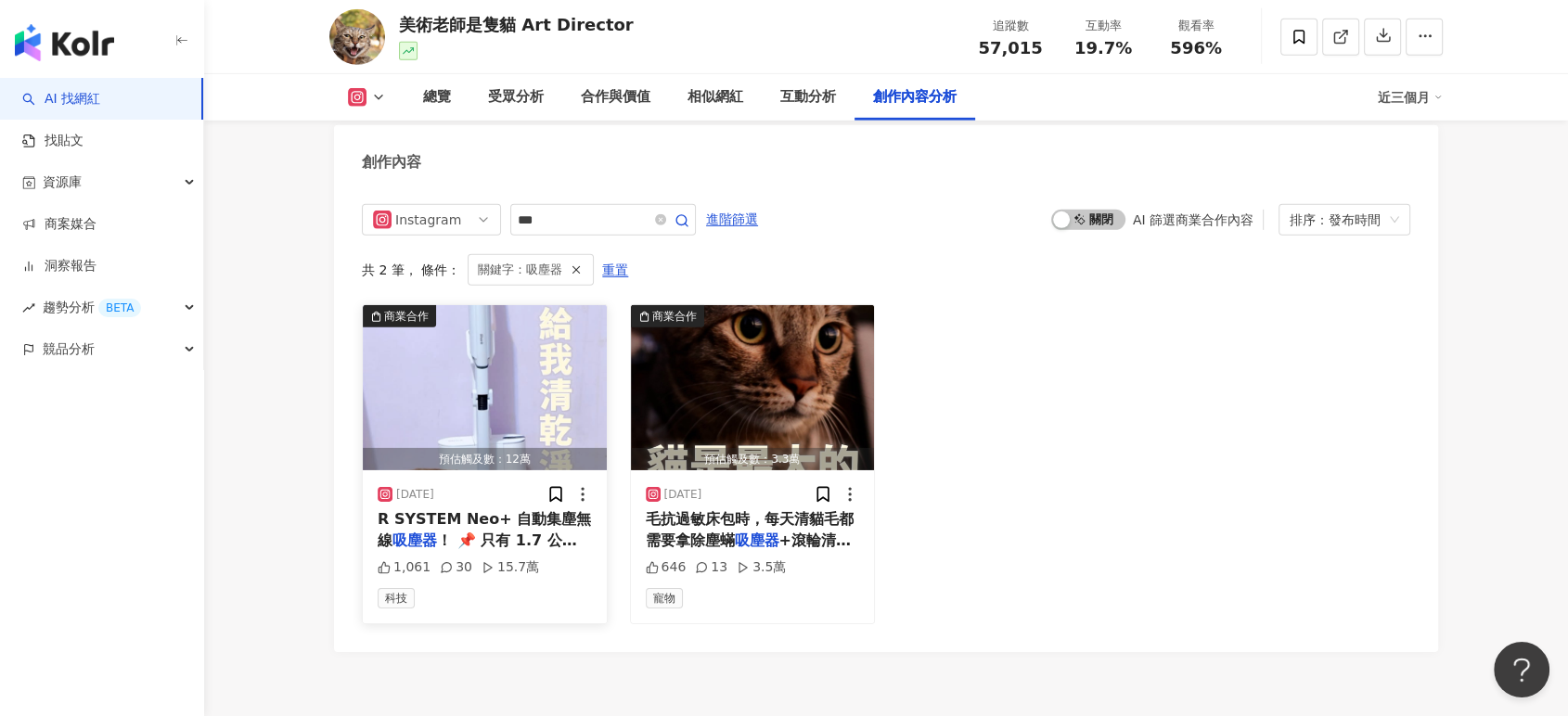
click at [525, 346] on img "button" at bounding box center [485, 388] width 244 height 165
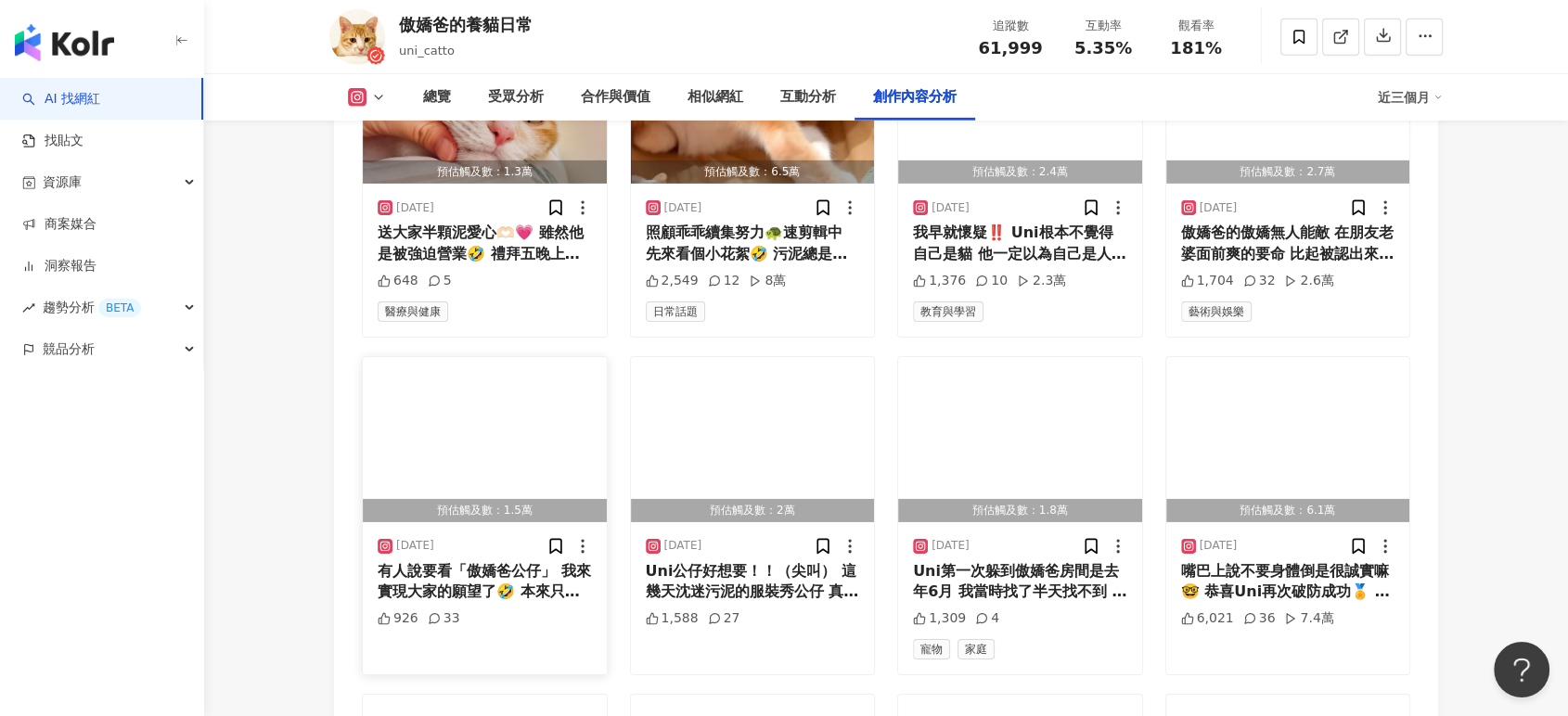
scroll to position [5764, 0]
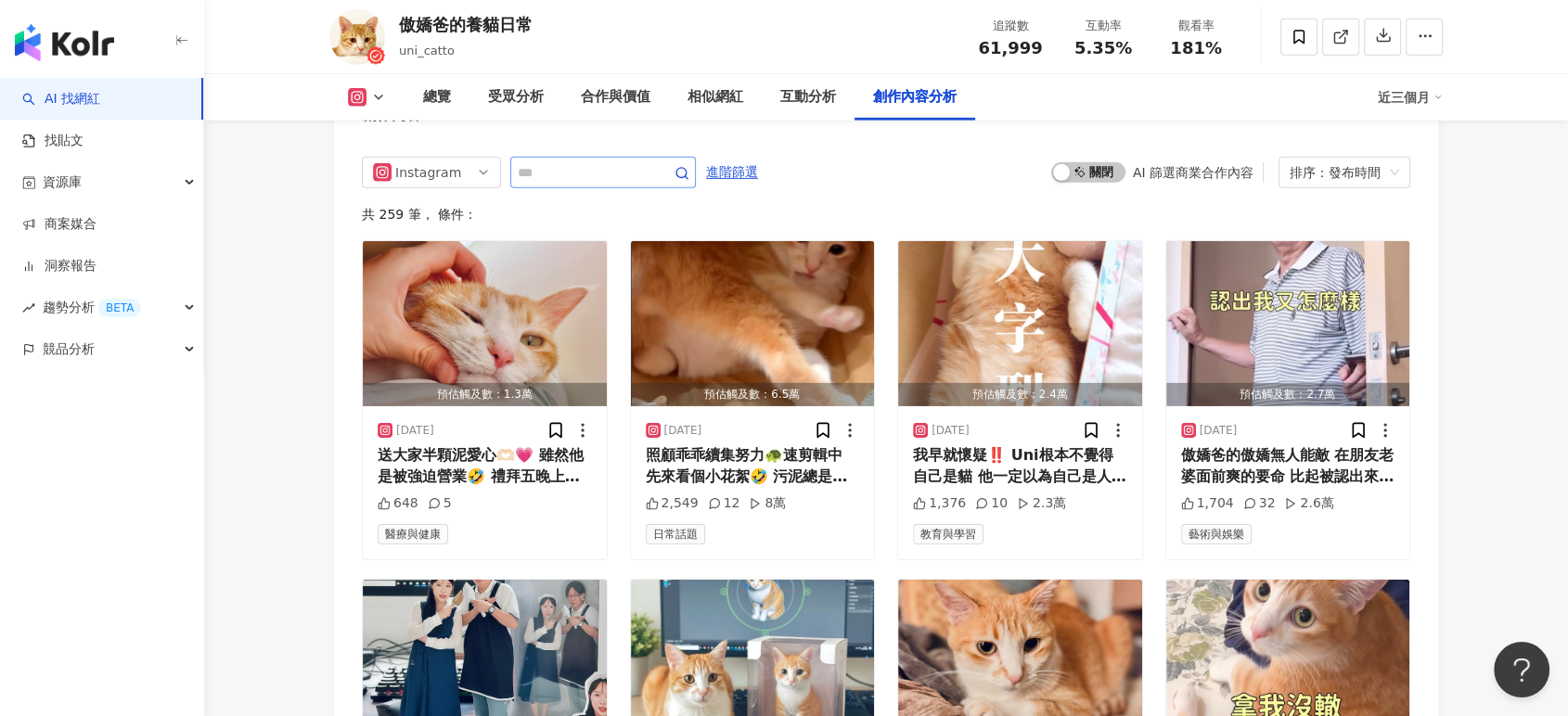
click at [621, 156] on span at bounding box center [603, 172] width 185 height 32
click at [615, 161] on input "text" at bounding box center [582, 172] width 130 height 22
type input "***"
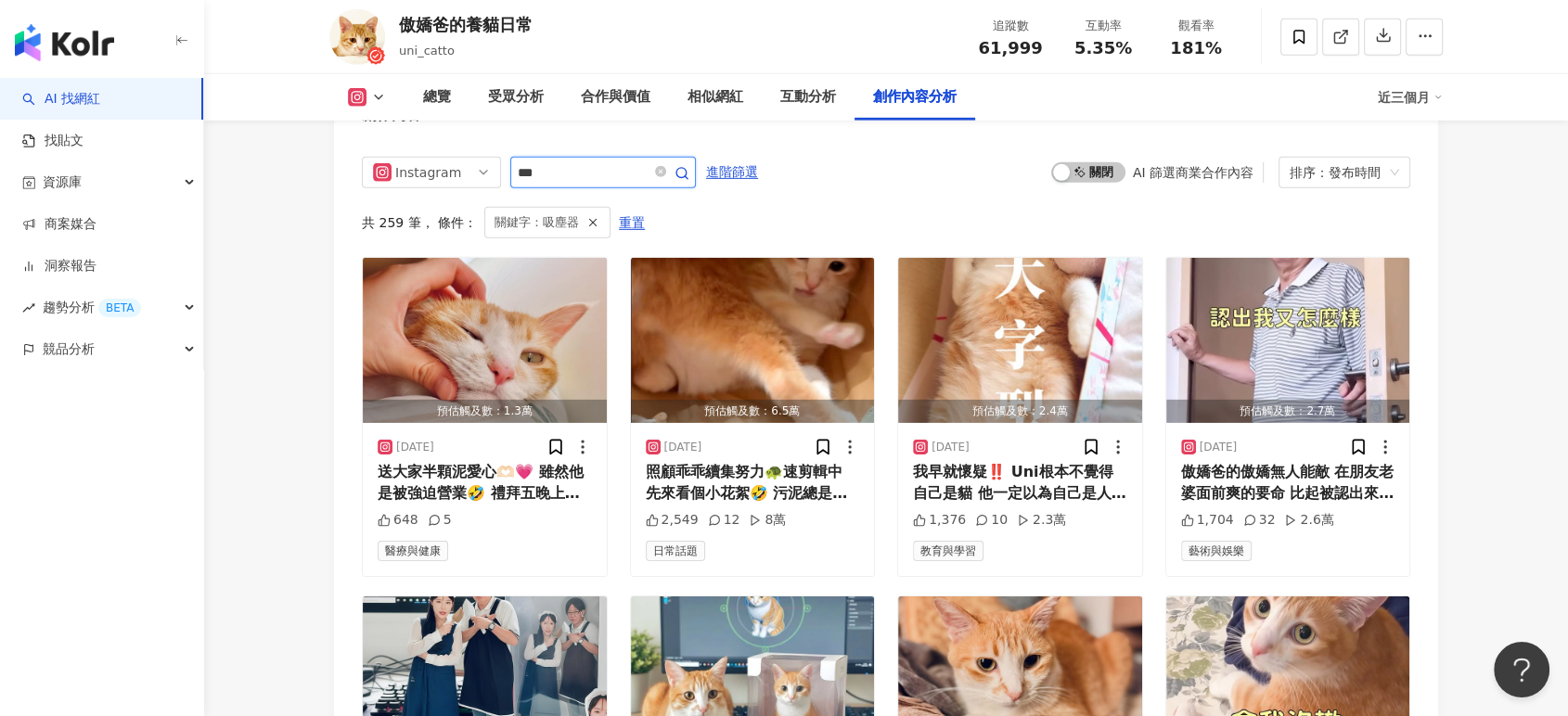
scroll to position [5717, 0]
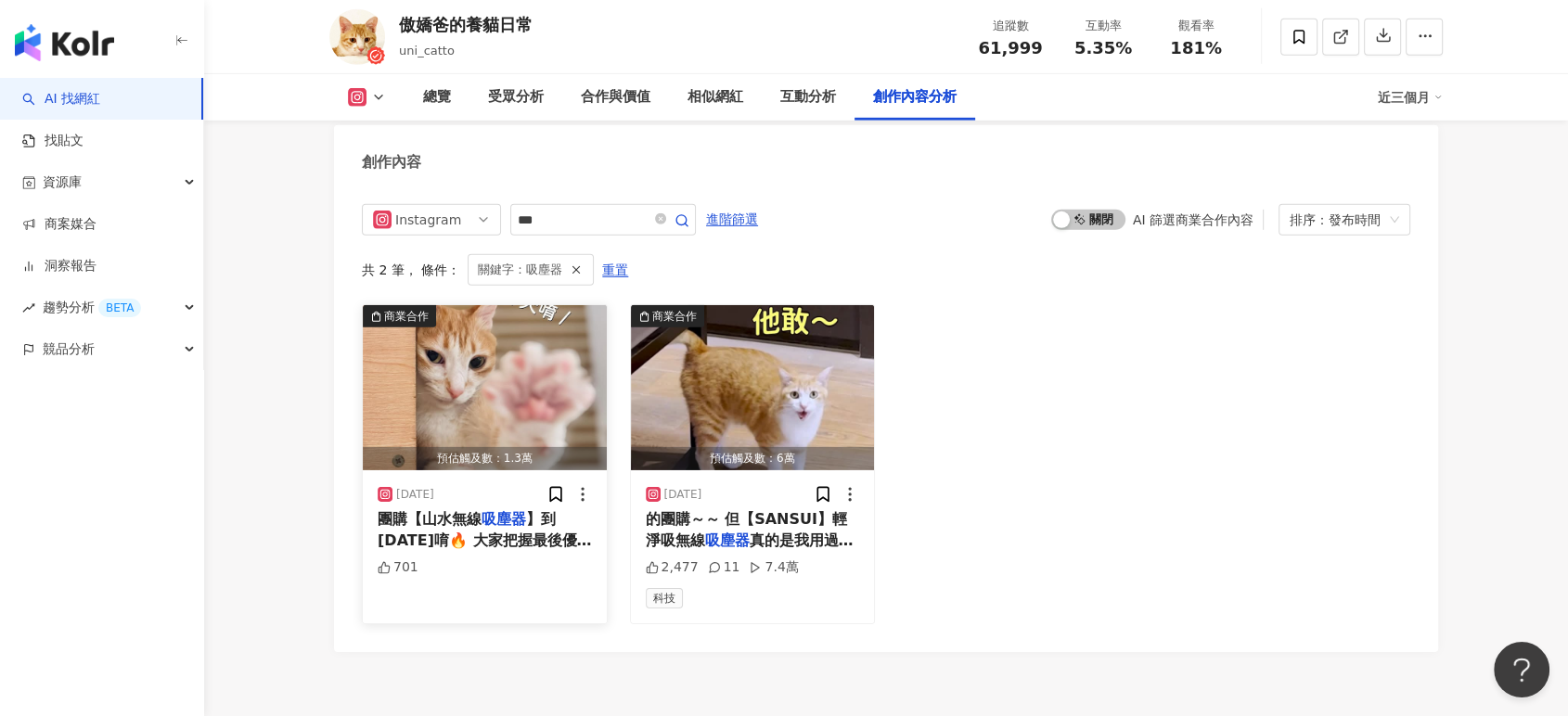
click at [481, 384] on img "button" at bounding box center [485, 388] width 244 height 165
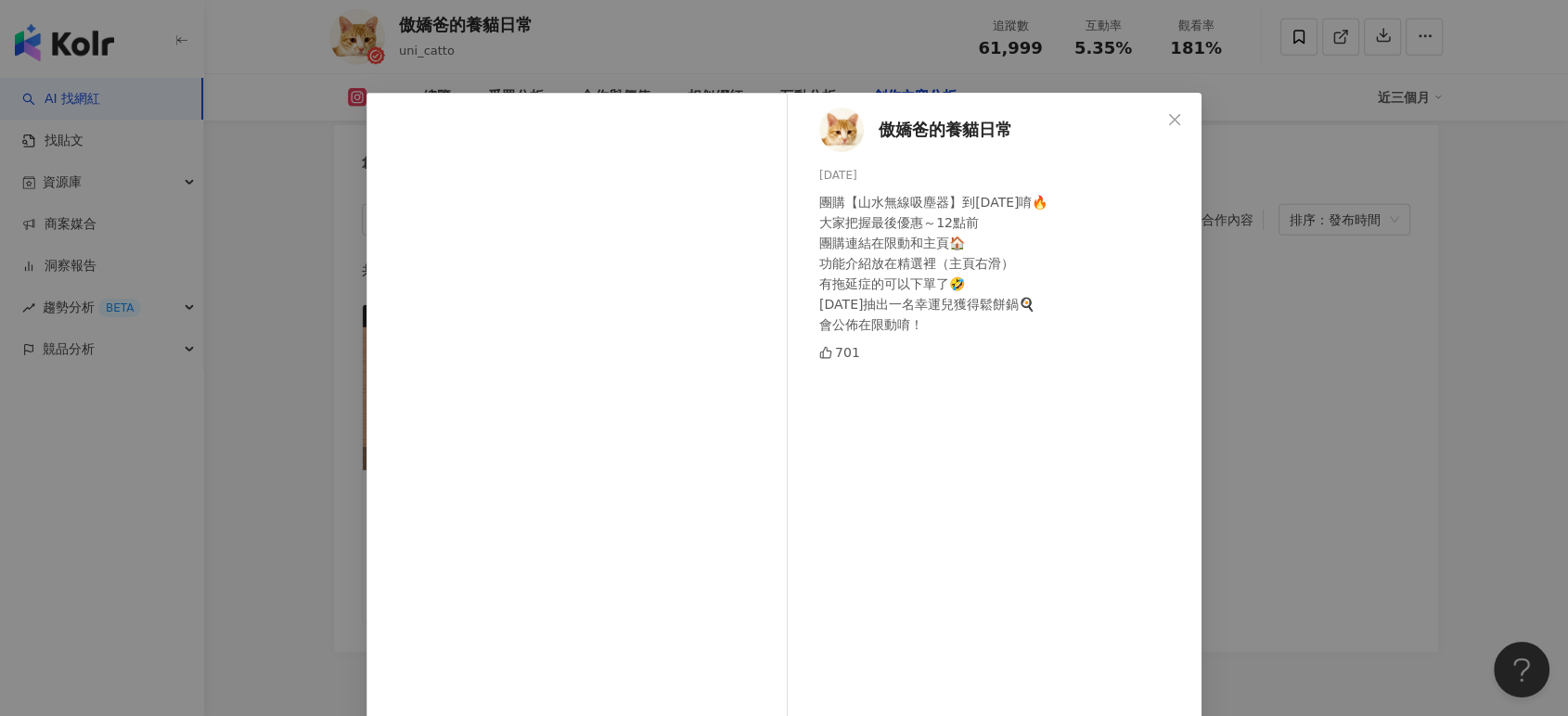
click at [1350, 419] on div "傲嬌爸的養貓日常 [DATE] 團購【山水無線吸塵器】到[DATE]唷🔥 大家把握最後優惠～12點前 團購連結在限動和主頁🏠 功能介紹放在精選裡（主頁右滑） …" at bounding box center [784, 358] width 1568 height 716
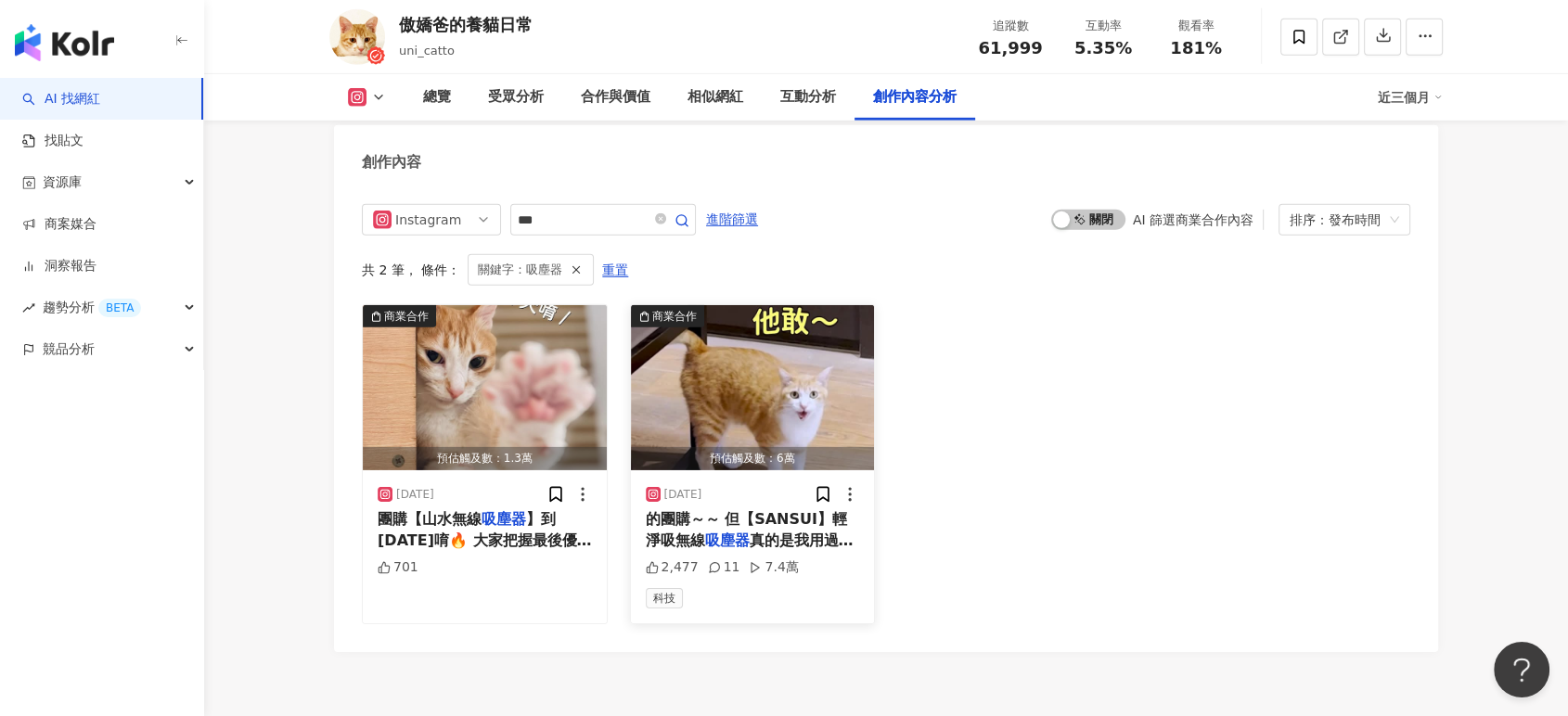
click at [787, 371] on img "button" at bounding box center [752, 388] width 244 height 165
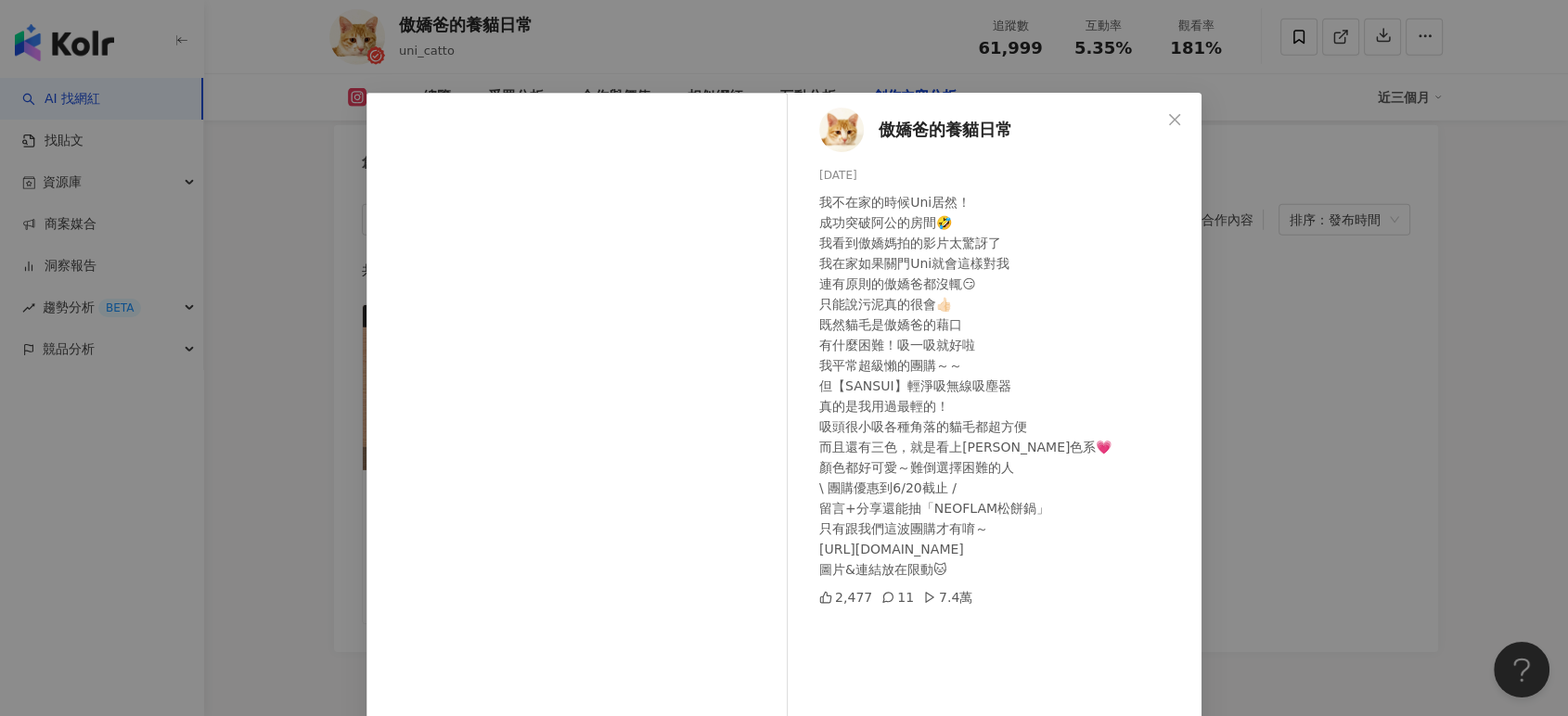
click at [1276, 362] on div "傲嬌爸的養貓日常 [DATE] 我不在家的時候Uni居然！ 成功突破阿公的房間🤣 我看到傲嬌媽拍的影片太驚訝了 我在家如果關門Uni就會這樣對我 連有原則的傲…" at bounding box center [784, 358] width 1568 height 716
